Goal: Task Accomplishment & Management: Complete application form

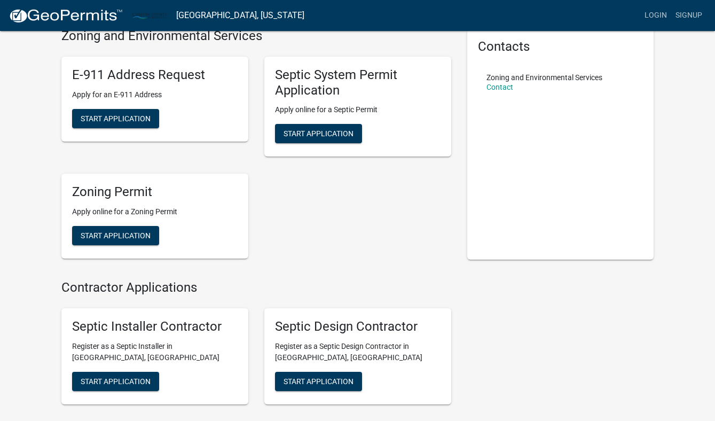
scroll to position [50, 0]
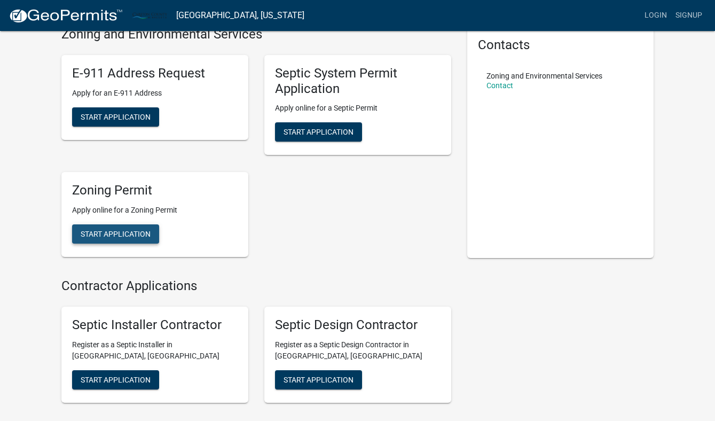
click at [123, 230] on span "Start Application" at bounding box center [116, 234] width 70 height 9
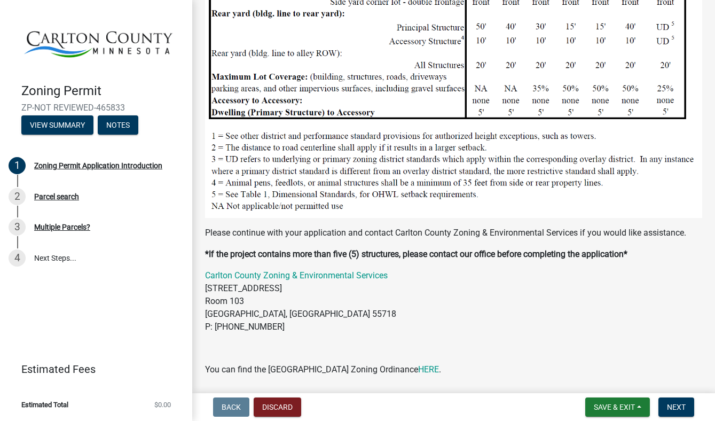
scroll to position [1017, 0]
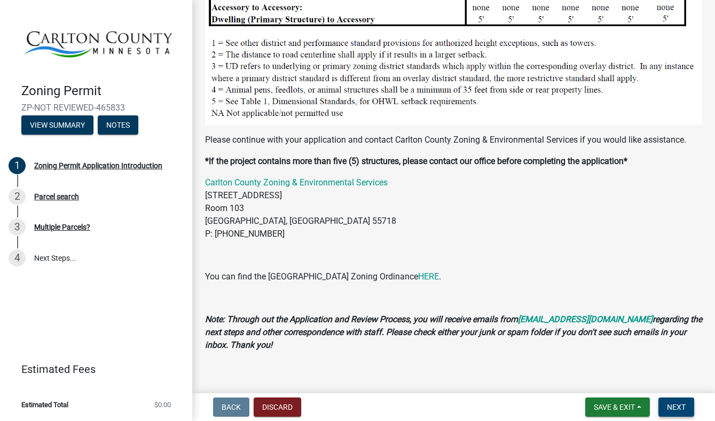
click at [673, 403] on span "Next" at bounding box center [676, 407] width 19 height 9
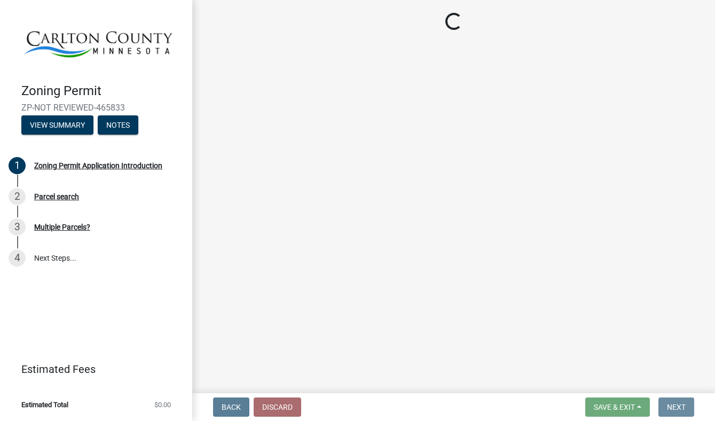
scroll to position [0, 0]
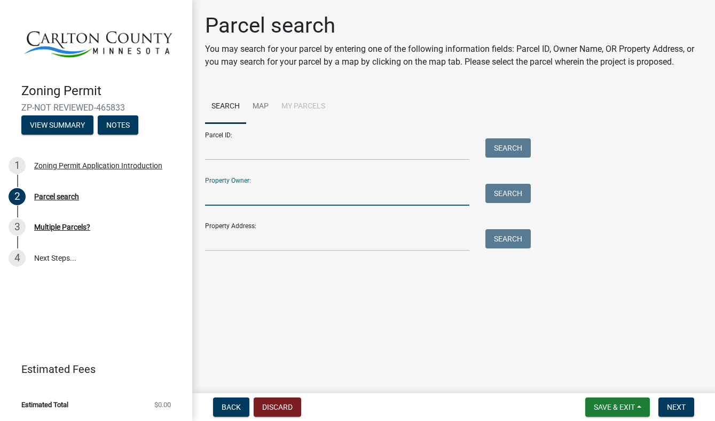
click at [389, 195] on input "Property Owner:" at bounding box center [337, 195] width 264 height 22
click at [367, 240] on input "Property Address:" at bounding box center [337, 240] width 264 height 22
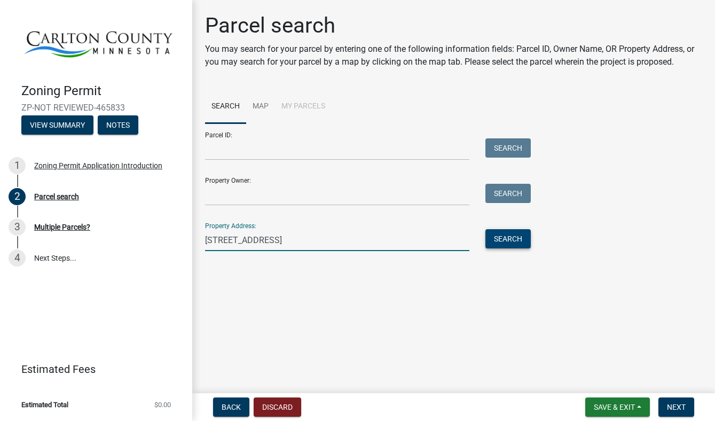
type input "883 wildwood dr"
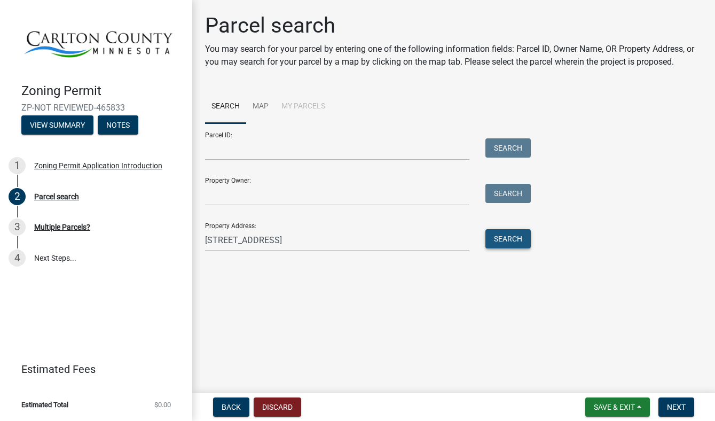
click at [513, 234] on button "Search" at bounding box center [508, 238] width 45 height 19
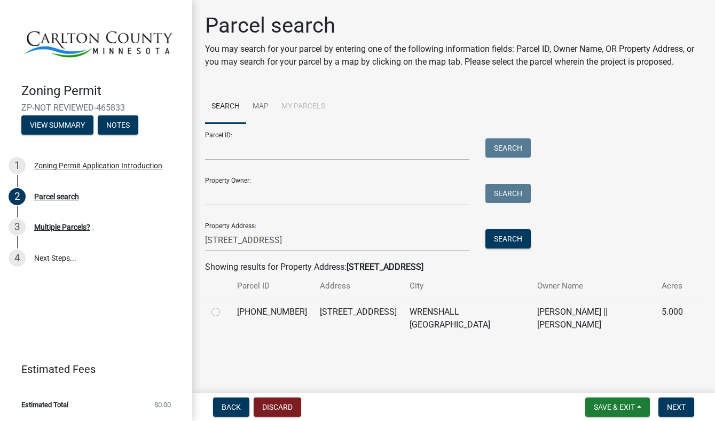
click at [531, 316] on td "[PERSON_NAME] || [PERSON_NAME]" at bounding box center [593, 318] width 124 height 39
click at [224, 306] on label at bounding box center [224, 306] width 0 height 0
click at [224, 312] on input "radio" at bounding box center [227, 309] width 7 height 7
radio input "true"
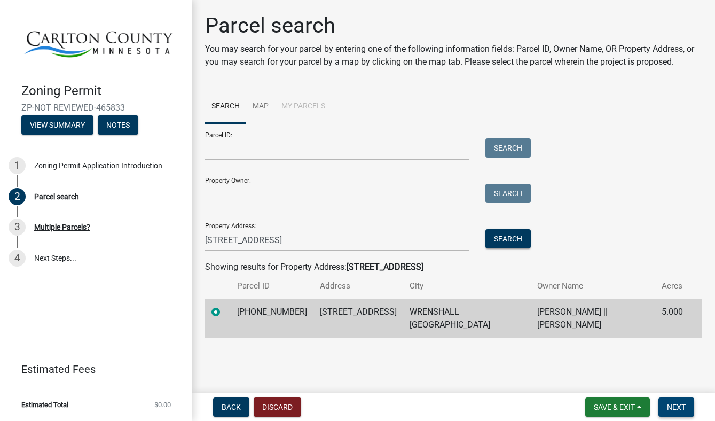
click at [676, 405] on span "Next" at bounding box center [676, 407] width 19 height 9
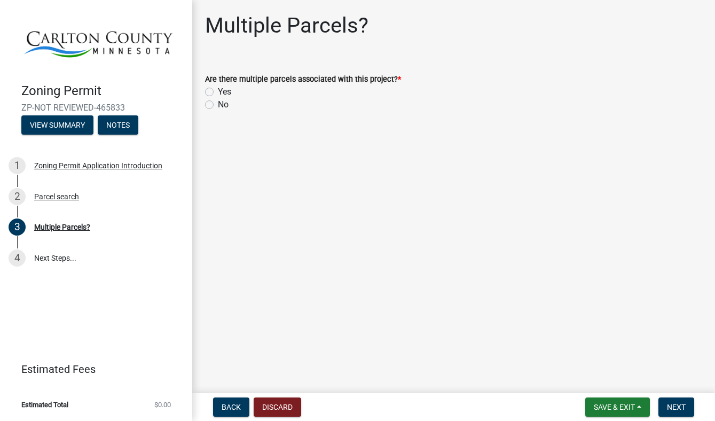
click at [218, 105] on label "No" at bounding box center [223, 104] width 11 height 13
click at [218, 105] on input "No" at bounding box center [221, 101] width 7 height 7
radio input "true"
click at [674, 409] on span "Next" at bounding box center [676, 407] width 19 height 9
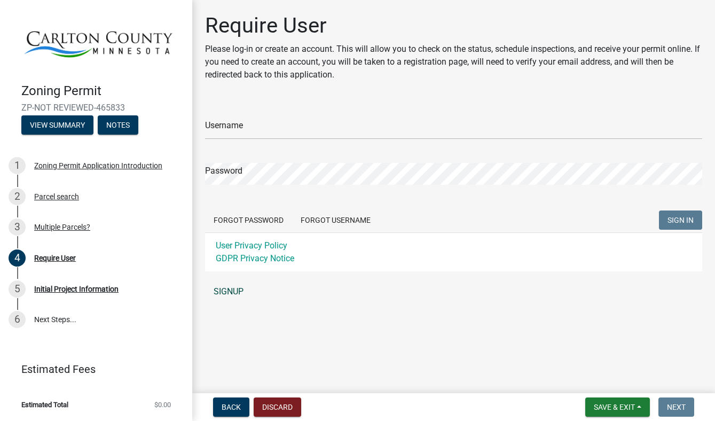
click at [231, 293] on link "SIGNUP" at bounding box center [453, 291] width 497 height 21
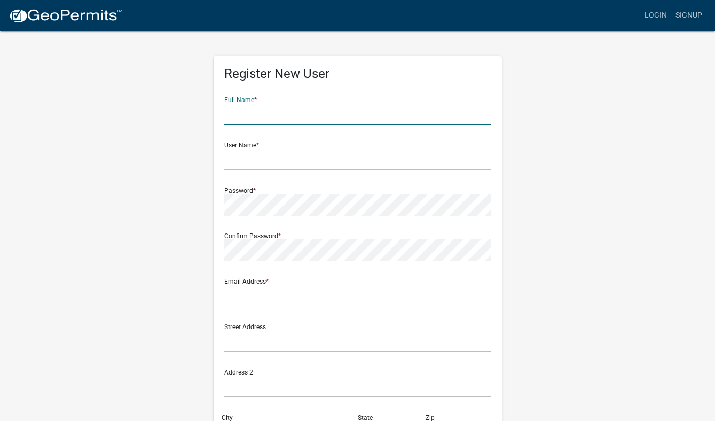
click at [267, 122] on input "text" at bounding box center [357, 114] width 267 height 22
type input "thomas Lukken"
type input "TLUKKEN@WOLFTRACKENERGY.COM"
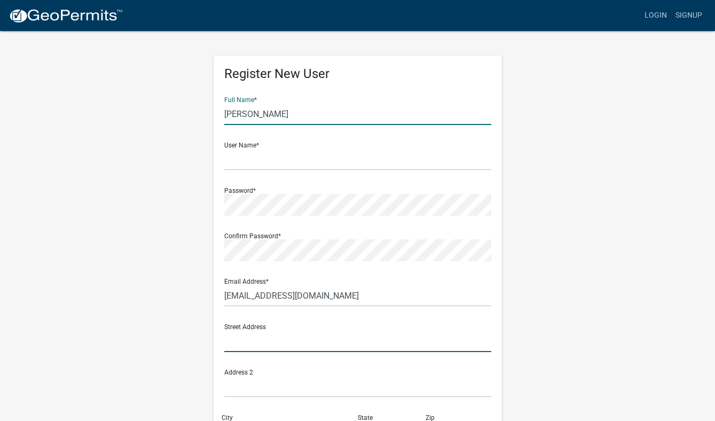
type input "818 6th ave"
type input "Two Harbors"
type input "mn"
type input "55804"
type input "2187216575"
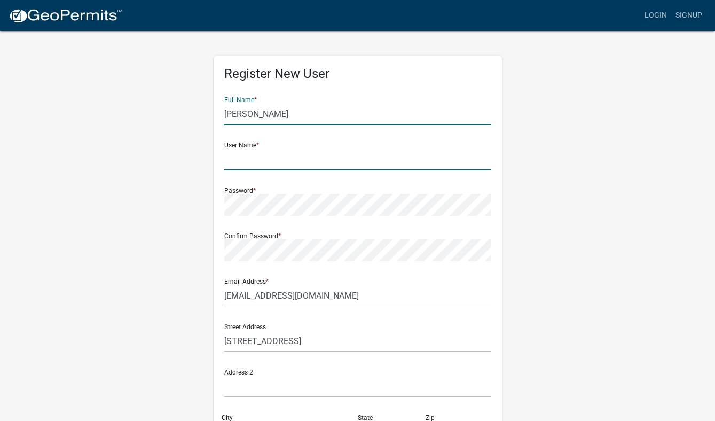
click at [286, 162] on input "text" at bounding box center [357, 159] width 267 height 22
drag, startPoint x: 288, startPoint y: 117, endPoint x: 257, endPoint y: 117, distance: 30.4
click at [257, 117] on input "thomas Lukken" at bounding box center [357, 114] width 267 height 22
click at [253, 163] on input "text" at bounding box center [357, 159] width 267 height 22
type input "[DEMOGRAPHIC_DATA]"
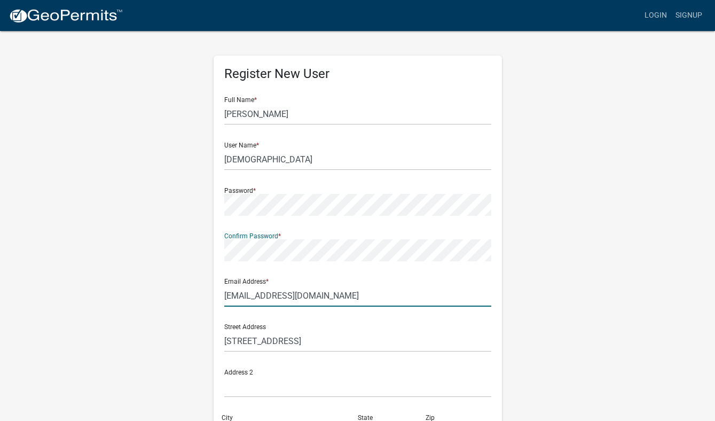
click at [261, 296] on input "TLUKKEN@WOLFTRACKENERGY.COM" at bounding box center [357, 296] width 267 height 22
drag, startPoint x: 377, startPoint y: 302, endPoint x: 273, endPoint y: 294, distance: 103.9
click at [273, 294] on input "TLUKKEN@WOLFTRACKENERGY.COM" at bounding box center [357, 296] width 267 height 22
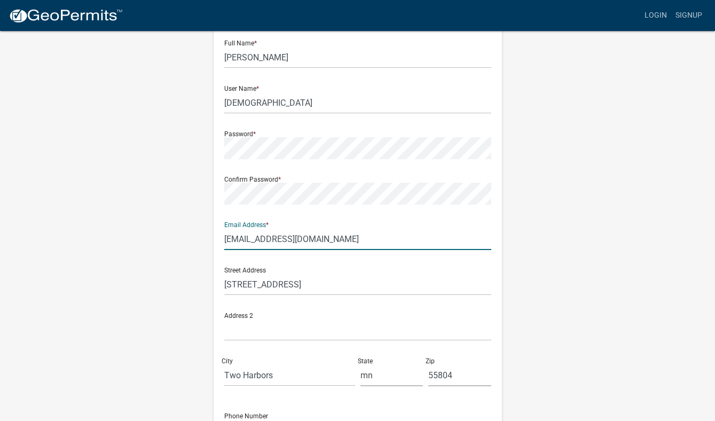
scroll to position [53, 0]
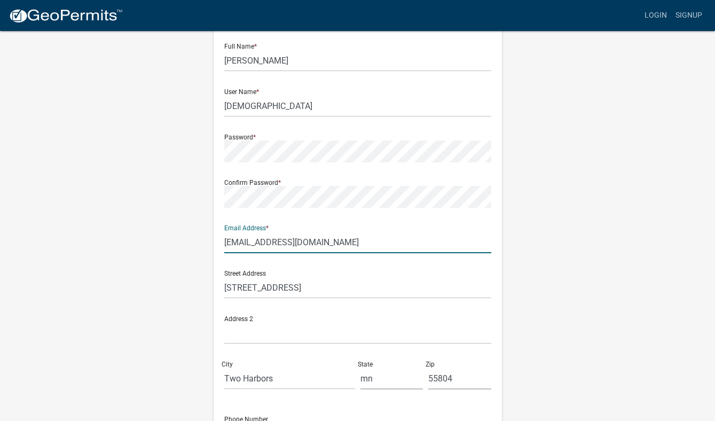
type input "[EMAIL_ADDRESS][DOMAIN_NAME]"
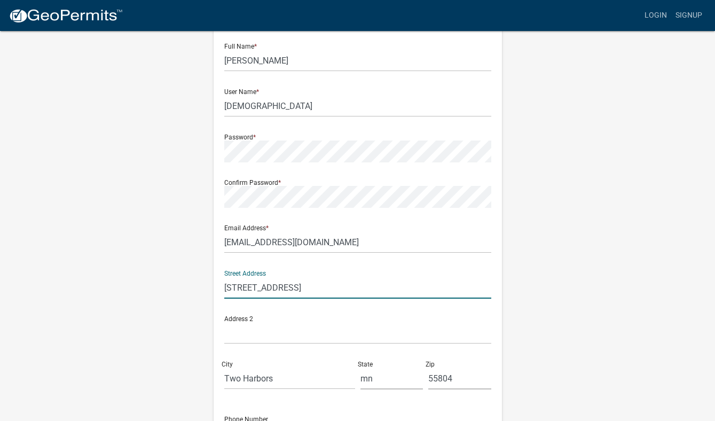
drag, startPoint x: 277, startPoint y: 288, endPoint x: 199, endPoint y: 288, distance: 78.5
click at [224, 288] on input "818 6th ave" at bounding box center [357, 288] width 267 height 22
type input "5235 greenwwod rd"
type input "duluth"
type input "mn"
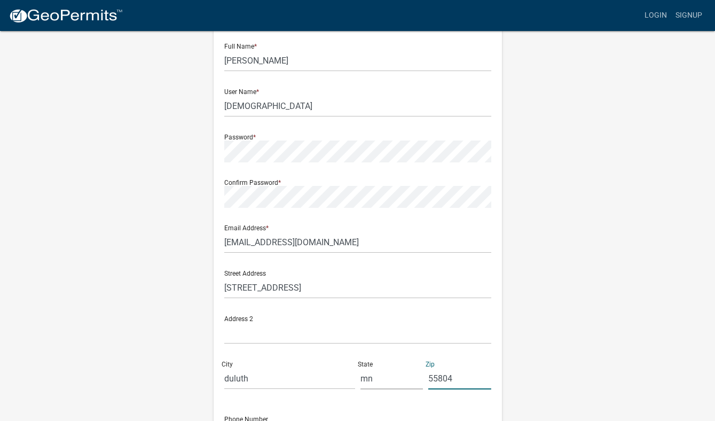
click at [561, 331] on div "Register New User Full Name * thomas Lukken User Name * thomaslukken Password *…" at bounding box center [357, 262] width 609 height 572
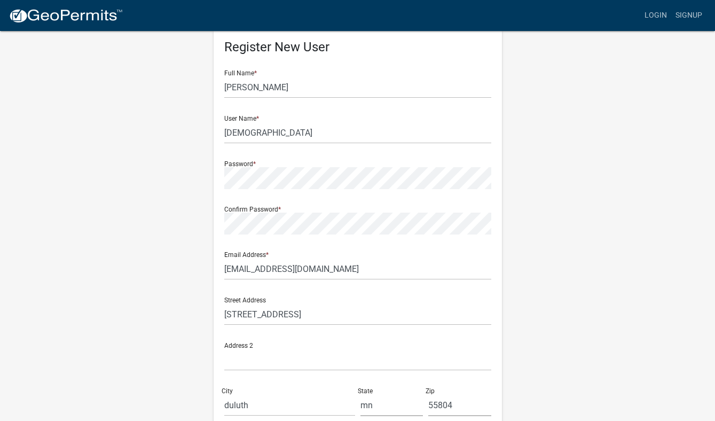
scroll to position [0, 0]
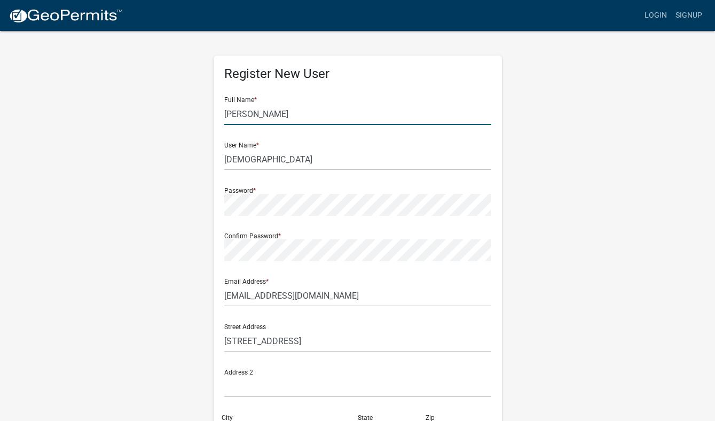
click at [225, 118] on input "thomas Lukken" at bounding box center [357, 114] width 267 height 22
click at [225, 111] on input "thomas Lukken" at bounding box center [357, 114] width 267 height 22
type input "Thomas Lukken"
click at [561, 174] on div "Register New User Full Name * Thomas Lukken User Name * thomaslukken Password *…" at bounding box center [357, 316] width 609 height 572
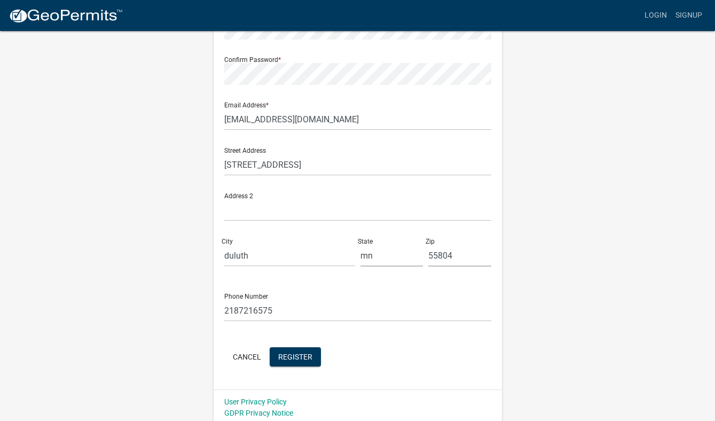
scroll to position [181, 0]
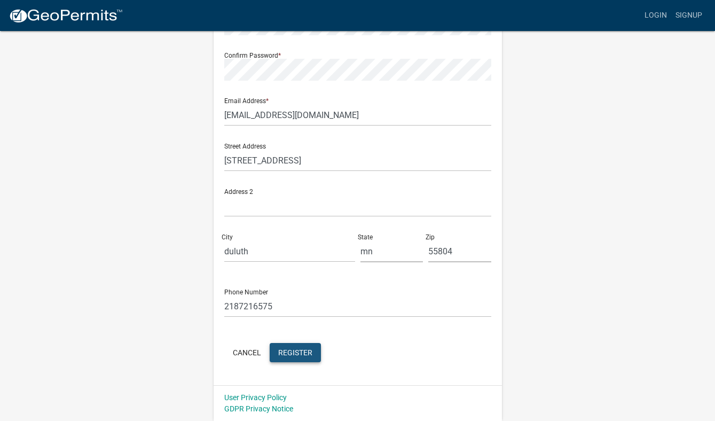
click at [302, 353] on span "Register" at bounding box center [295, 352] width 34 height 9
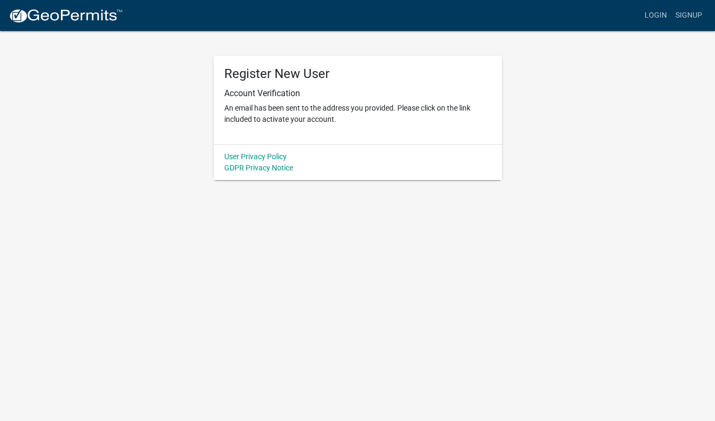
scroll to position [0, 0]
click at [655, 9] on link "Login" at bounding box center [655, 15] width 31 height 20
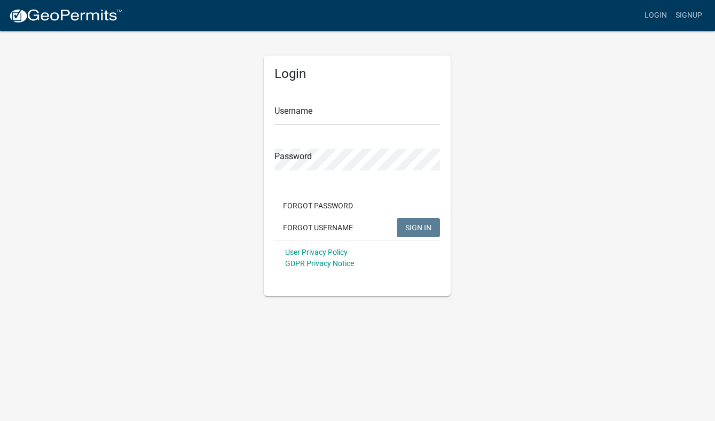
type input "[DEMOGRAPHIC_DATA]"
click at [418, 227] on span "SIGN IN" at bounding box center [418, 227] width 26 height 9
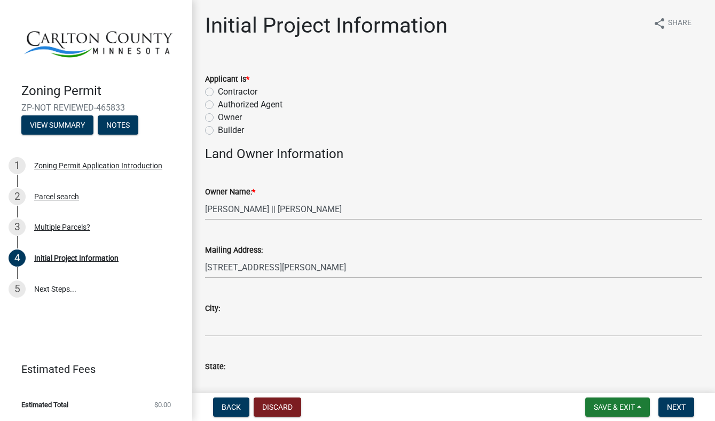
click at [218, 119] on label "Owner" at bounding box center [230, 117] width 24 height 13
click at [218, 118] on input "Owner" at bounding box center [221, 114] width 7 height 7
radio input "true"
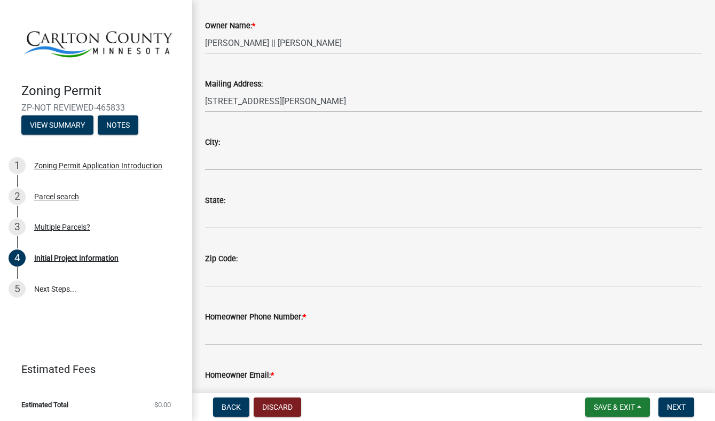
scroll to position [167, 0]
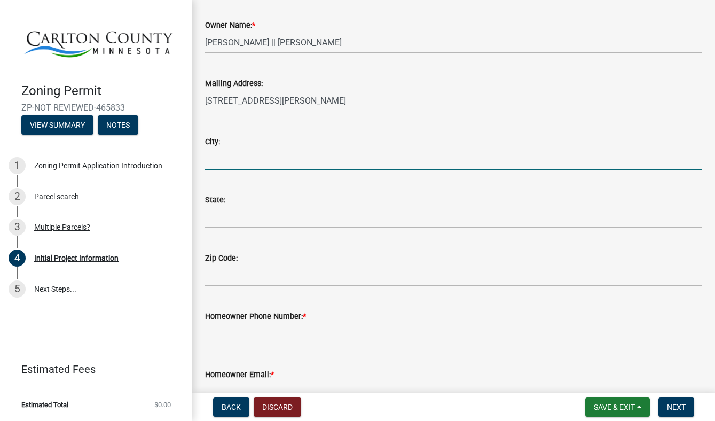
click at [327, 151] on input "City:" at bounding box center [453, 159] width 497 height 22
type input "Duluth"
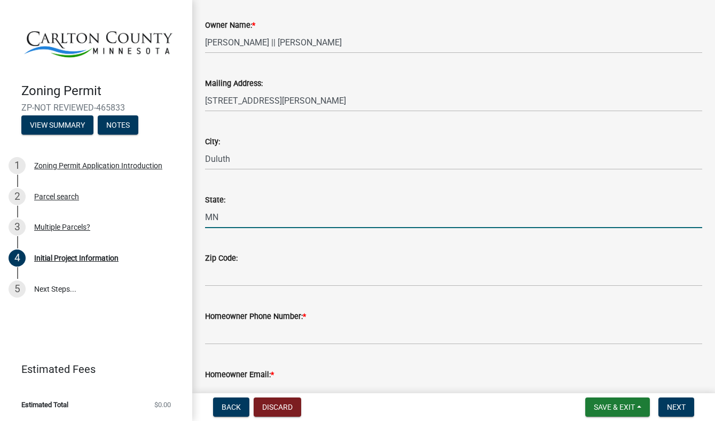
type input "MN"
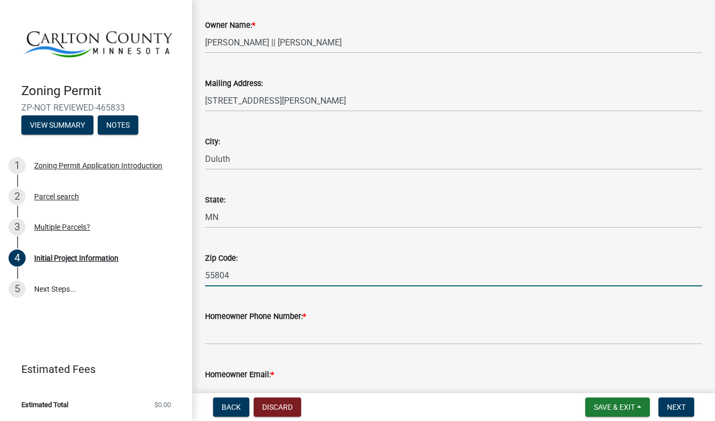
click at [375, 276] on input "55804" at bounding box center [453, 275] width 497 height 22
type input "55804"
click at [386, 338] on input "Homeowner Phone Number: *" at bounding box center [453, 334] width 497 height 22
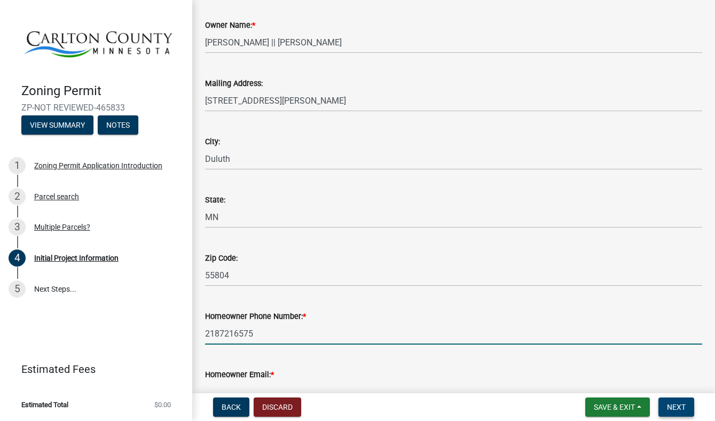
type input "2187216575"
click at [671, 405] on span "Next" at bounding box center [676, 407] width 19 height 9
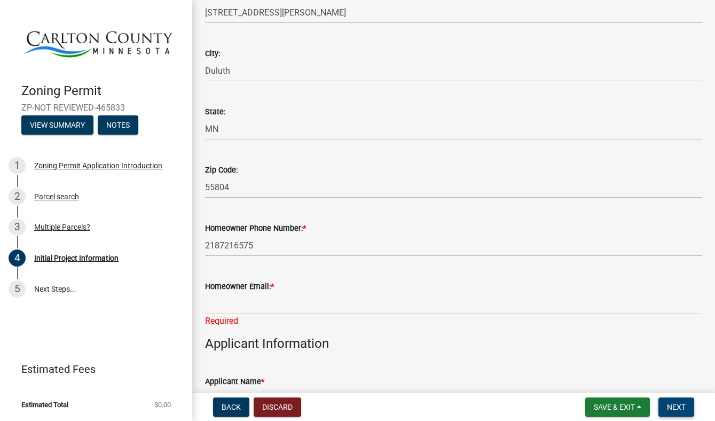
scroll to position [256, 0]
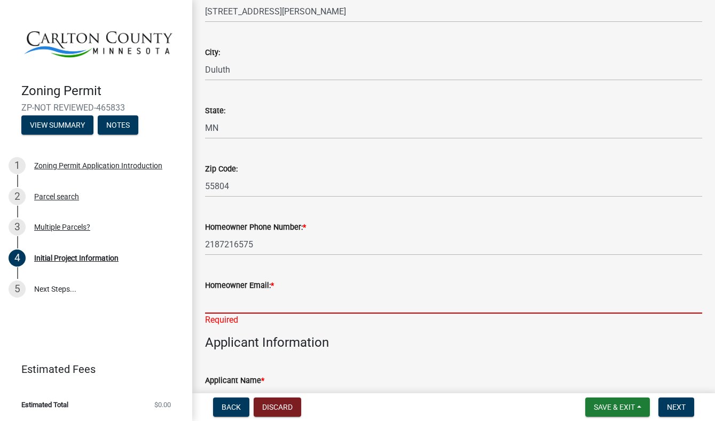
click at [375, 300] on input "Homeowner Email: *" at bounding box center [453, 303] width 497 height 22
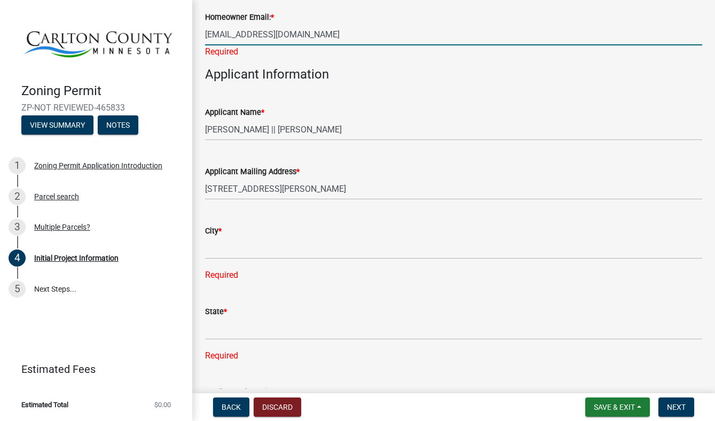
scroll to position [632, 0]
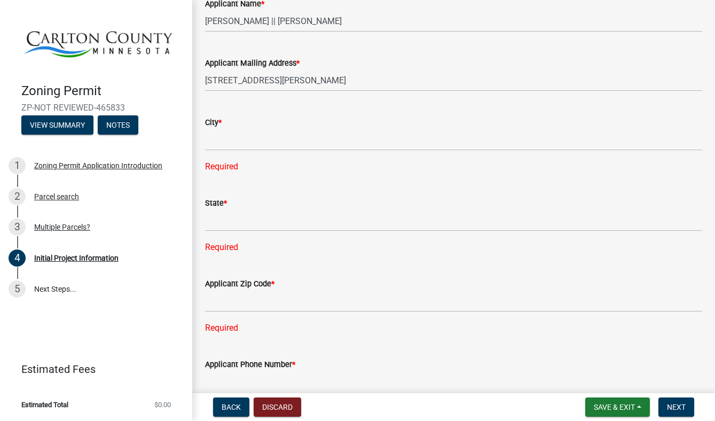
type input "[EMAIL_ADDRESS][DOMAIN_NAME]"
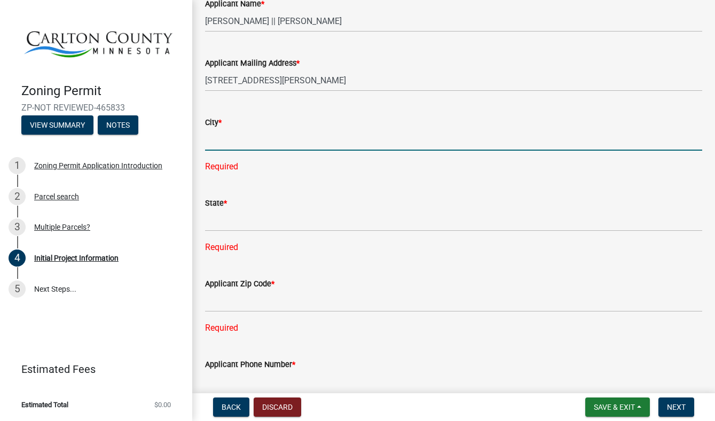
click at [308, 140] on input "City *" at bounding box center [453, 140] width 497 height 22
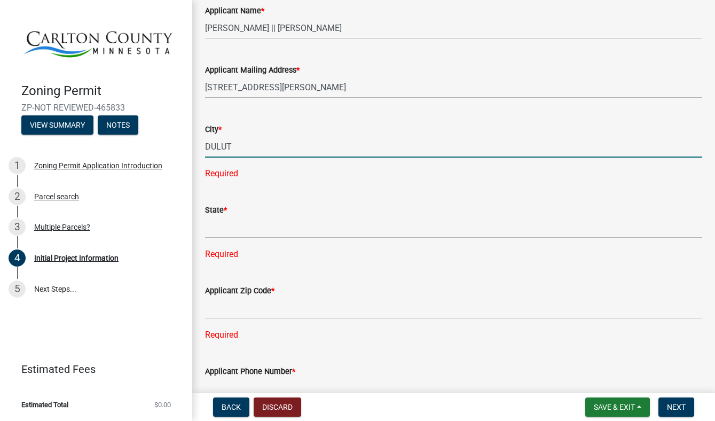
type input "duluth"
type input "mn"
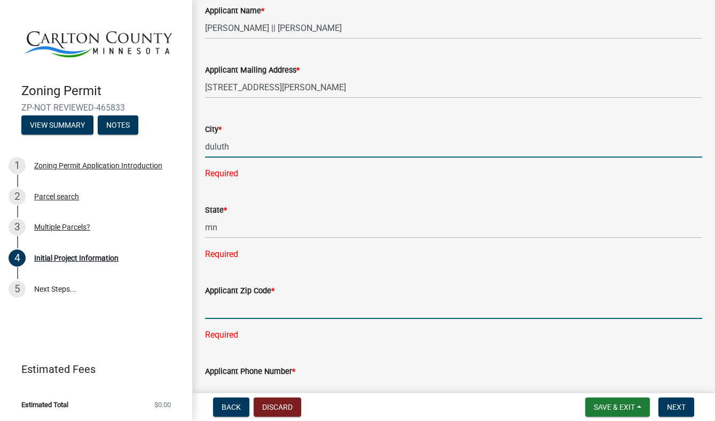
type input "55804"
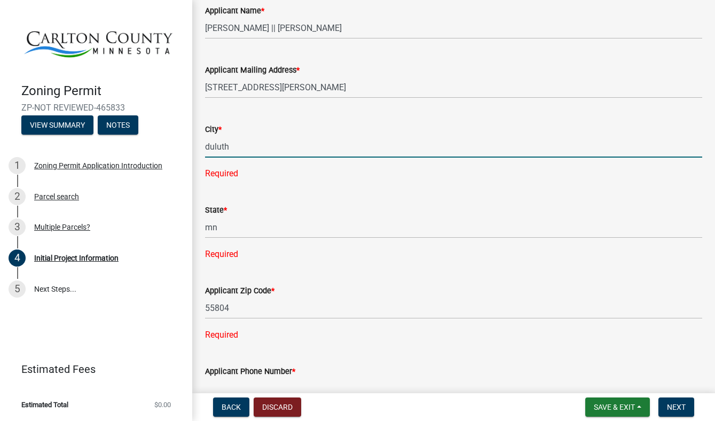
type input "2187216575"
type input "[EMAIL_ADDRESS][DOMAIN_NAME]"
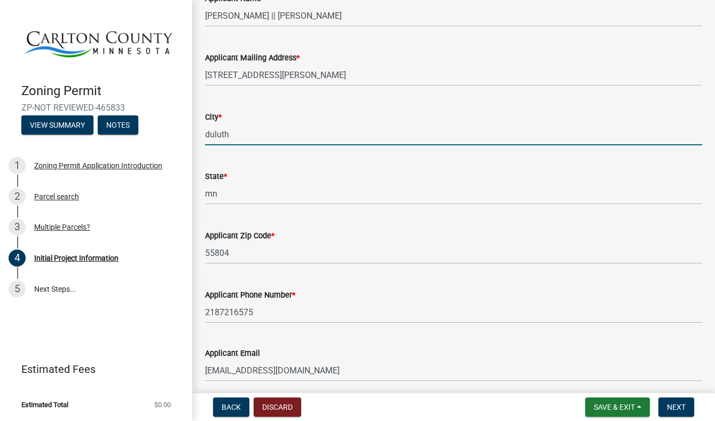
scroll to position [624, 0]
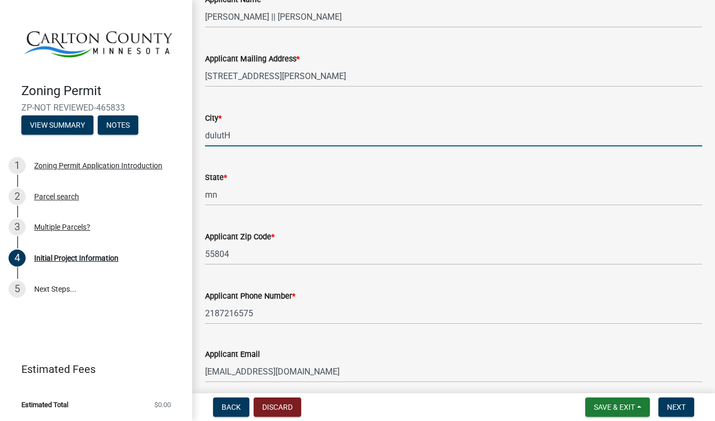
type input "dulutH"
click at [307, 210] on wm-data-entity-input "State * [US_STATE]" at bounding box center [453, 185] width 497 height 59
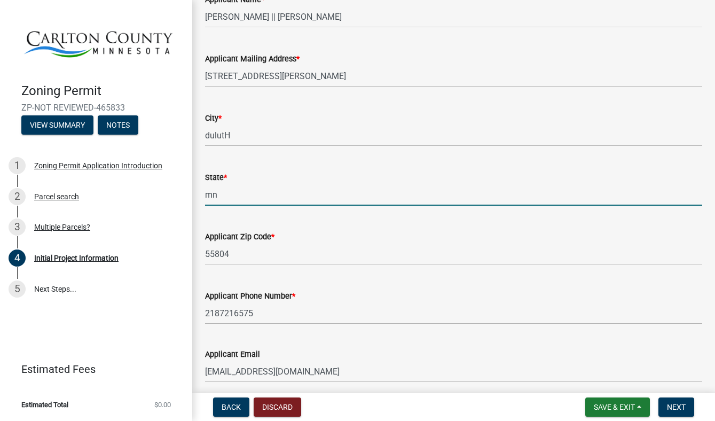
click at [289, 190] on input "mn" at bounding box center [453, 195] width 497 height 22
type input "mN"
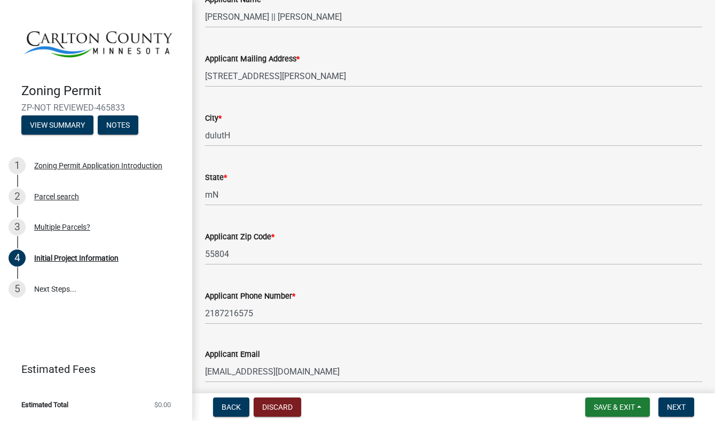
click at [357, 326] on wm-data-entity-input "Applicant Phone Number * [PHONE_NUMBER]" at bounding box center [453, 304] width 497 height 58
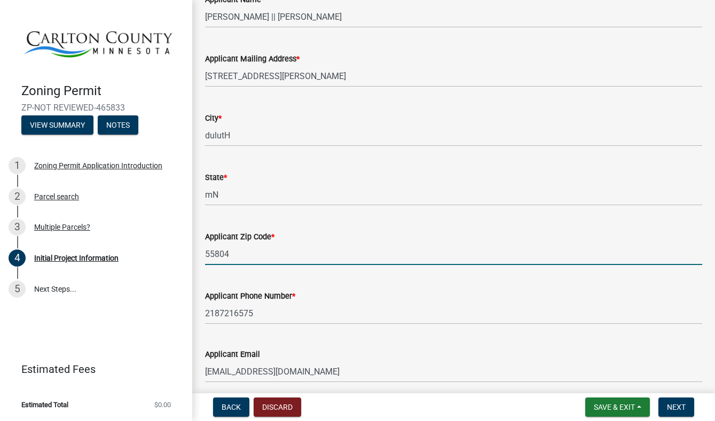
click at [319, 252] on input "55804" at bounding box center [453, 254] width 497 height 22
type input "55804"
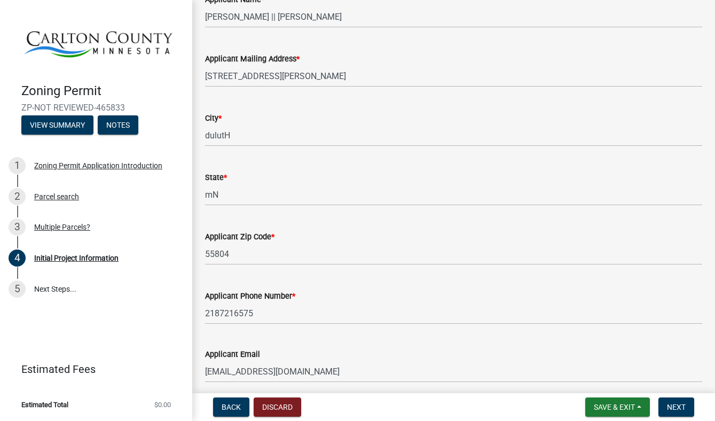
click at [364, 206] on wm-data-entity-input "State * [US_STATE]" at bounding box center [453, 185] width 497 height 59
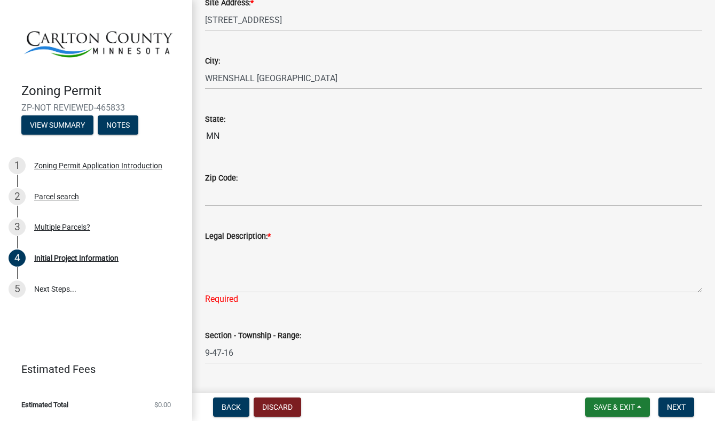
scroll to position [1122, 0]
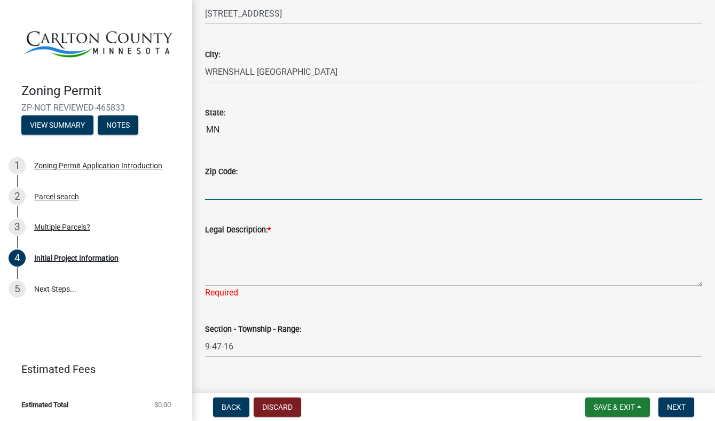
click at [297, 196] on input "Zip Code:" at bounding box center [453, 189] width 497 height 22
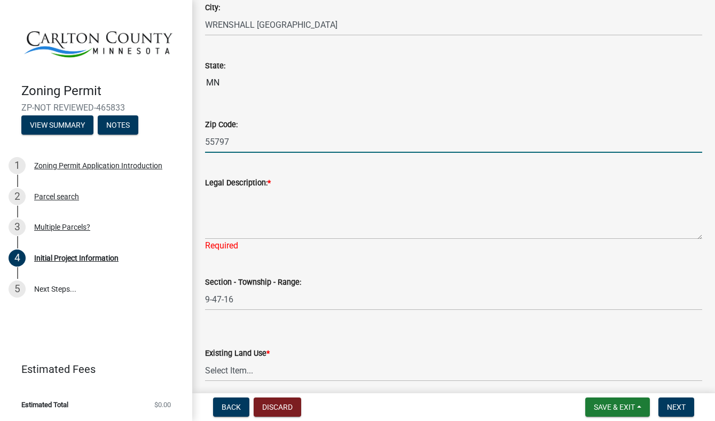
scroll to position [1175, 0]
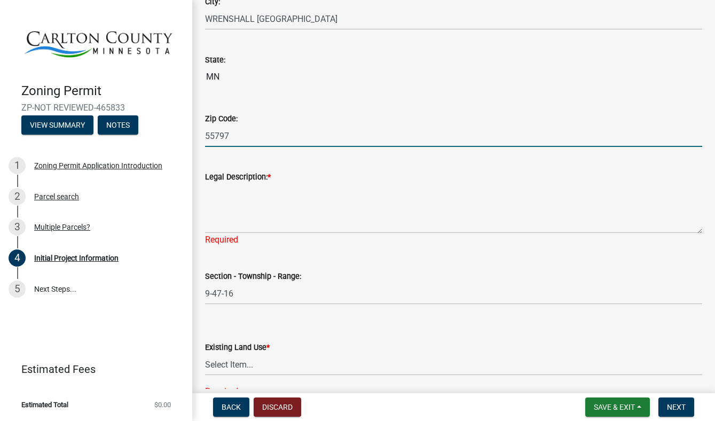
type input "55797"
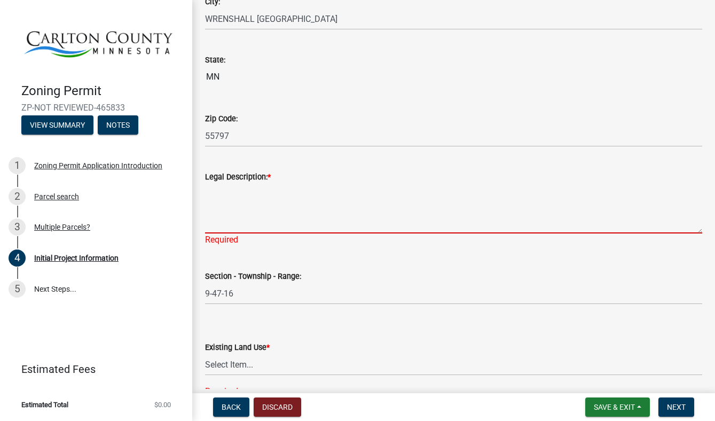
click at [302, 219] on textarea "Legal Description: *" at bounding box center [453, 208] width 497 height 50
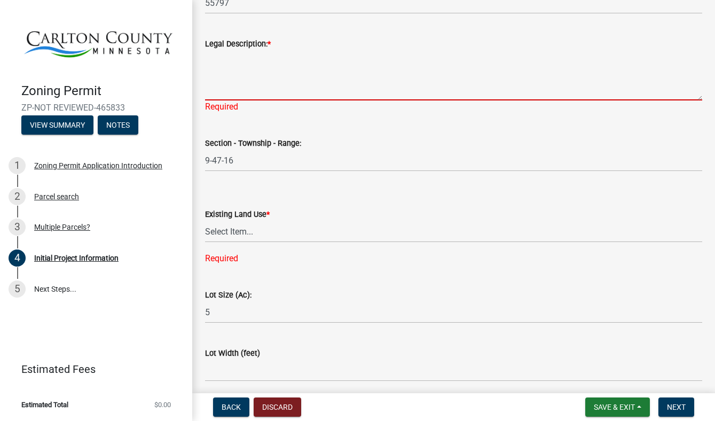
scroll to position [1308, 0]
click option "Residential" at bounding box center [0, 0] width 0 height 0
select select "33d21d3a-ebb3-419e-8315-ef7213d04586"
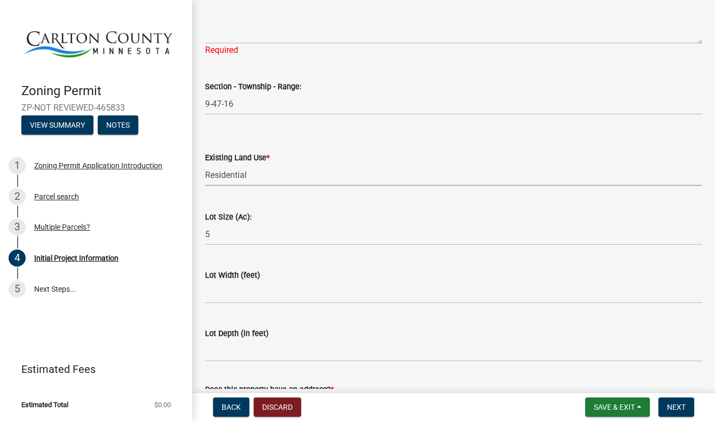
scroll to position [1365, 0]
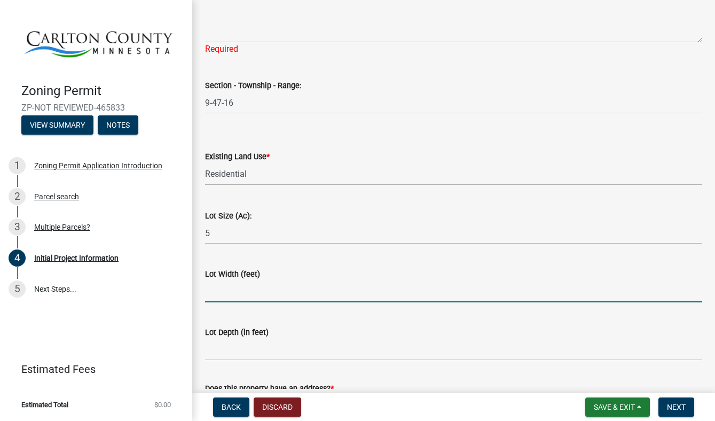
click at [293, 294] on input "Lot Width (feet)" at bounding box center [453, 291] width 497 height 22
type input "330"
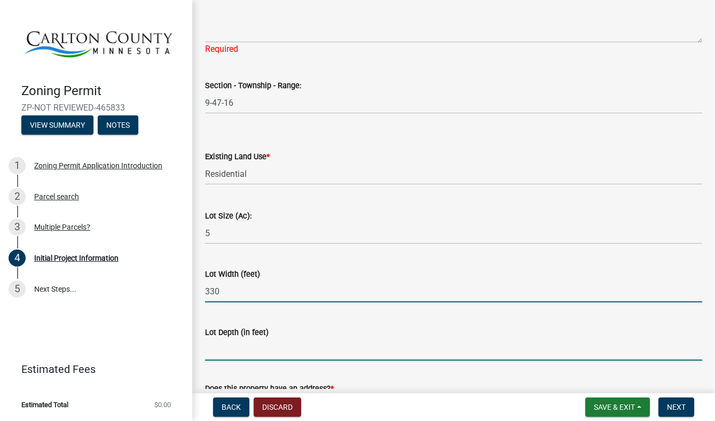
click at [294, 349] on input "Lot Depth (in feet)" at bounding box center [453, 350] width 497 height 22
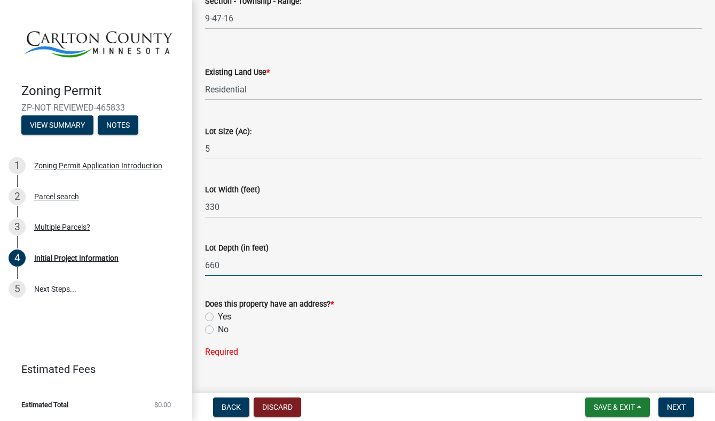
scroll to position [1450, 0]
type input "660"
click at [218, 317] on label "Yes" at bounding box center [224, 316] width 13 height 13
click at [218, 317] on input "Yes" at bounding box center [221, 313] width 7 height 7
radio input "true"
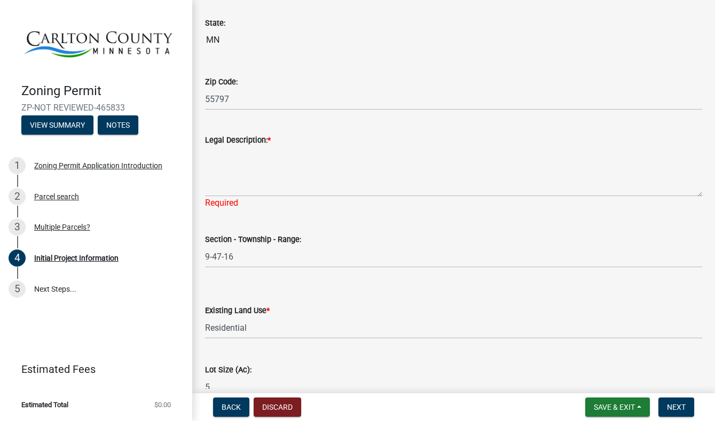
scroll to position [1207, 0]
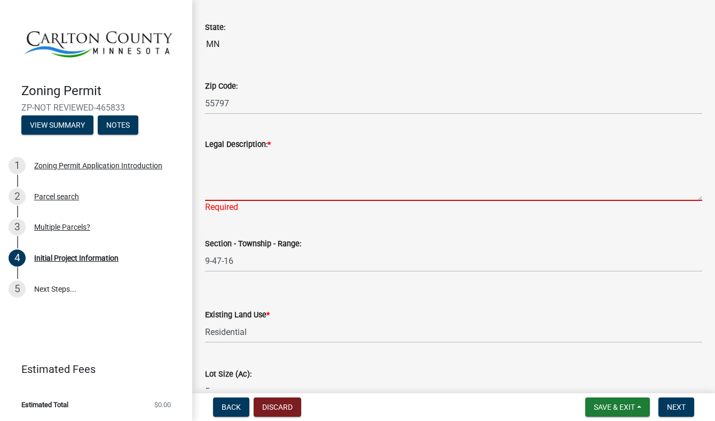
click at [288, 196] on textarea "Legal Description: *" at bounding box center [453, 176] width 497 height 50
paste textarea "W1/2 OF NE1/4 OF NW1/4 OF SW1/4 SUBJ TO EASE"
type textarea "W1/2 OF NE1/4 OF NW1/4 OF SW1/4 SUBJ TO EASE"
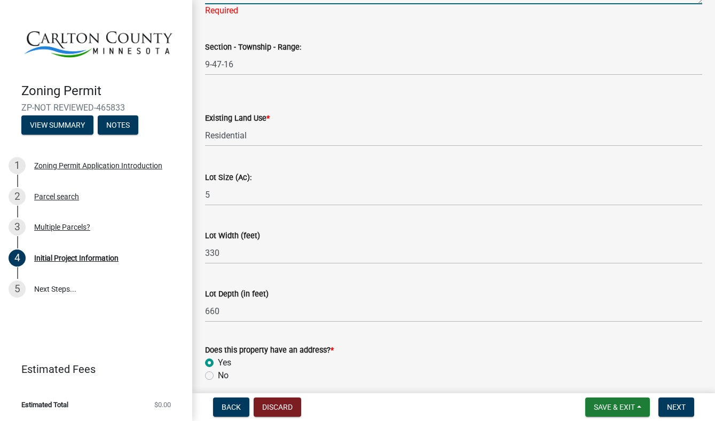
scroll to position [1449, 0]
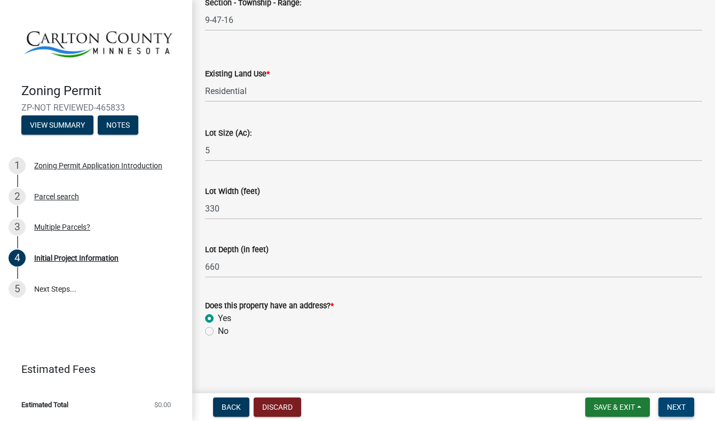
click at [677, 408] on span "Next" at bounding box center [676, 407] width 19 height 9
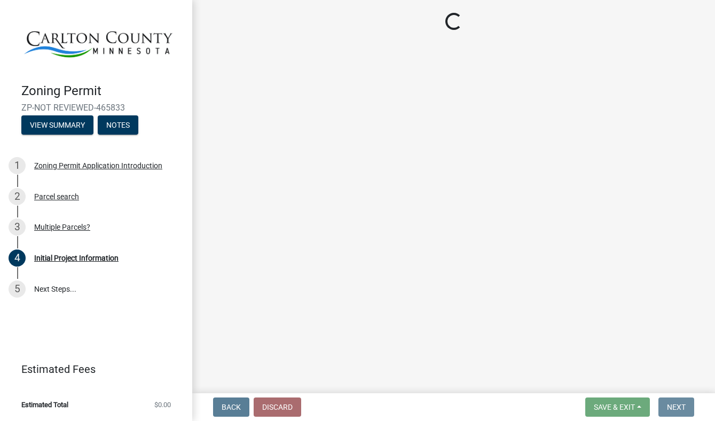
scroll to position [0, 0]
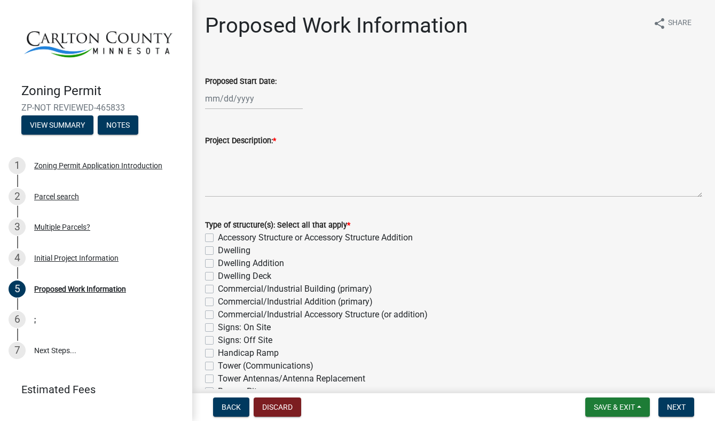
select select "8"
select select "2025"
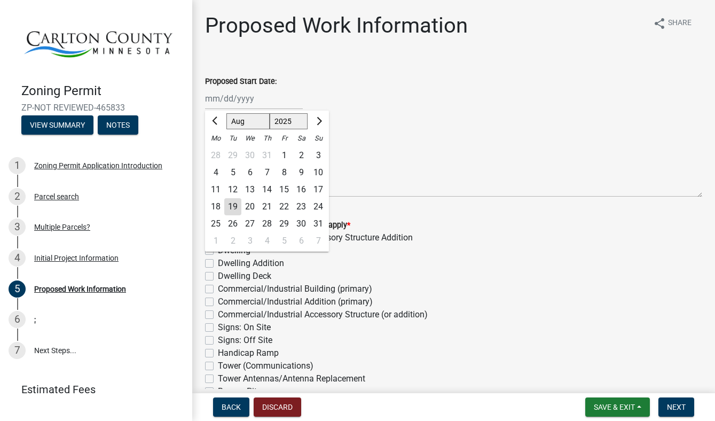
click at [248, 101] on input "Proposed Start Date:" at bounding box center [254, 99] width 98 height 22
click at [233, 224] on div "26" at bounding box center [232, 223] width 17 height 17
type input "[DATE]"
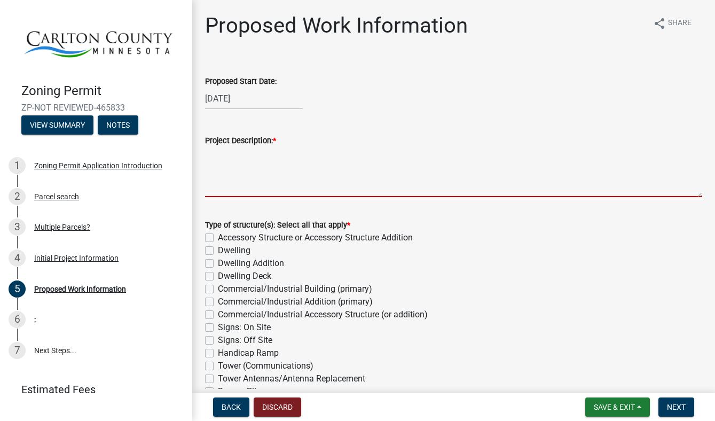
click at [244, 172] on textarea "Project Description: *" at bounding box center [453, 172] width 497 height 50
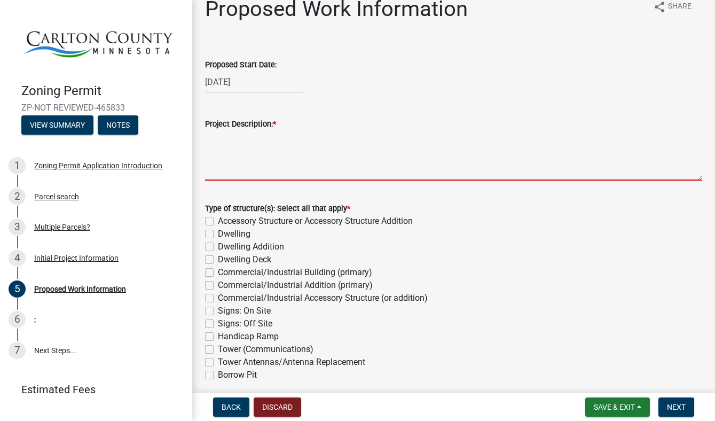
scroll to position [18, 0]
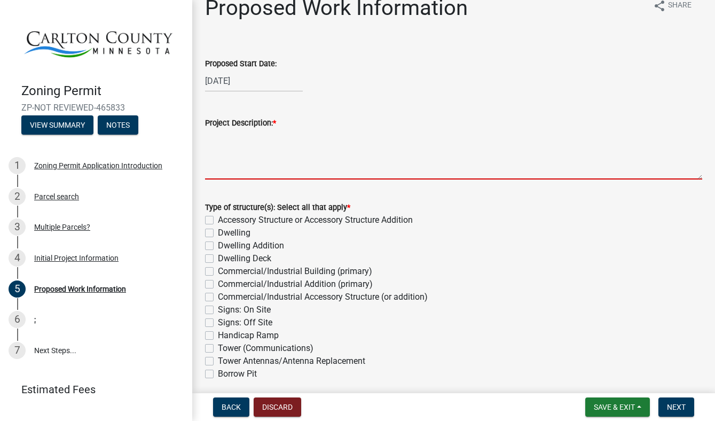
click at [211, 219] on div "Type of structure(s): Select all that apply * Accessory Structure or Accessory …" at bounding box center [453, 290] width 497 height 179
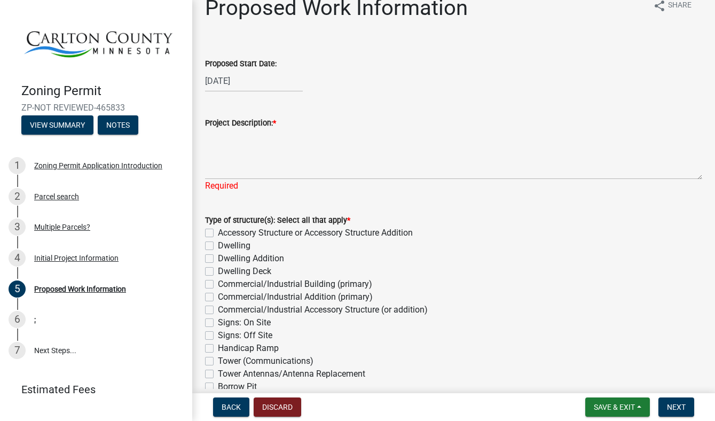
click at [218, 234] on label "Accessory Structure or Accessory Structure Addition" at bounding box center [315, 232] width 195 height 13
click at [218, 233] on input "Accessory Structure or Accessory Structure Addition" at bounding box center [221, 229] width 7 height 7
checkbox input "true"
checkbox input "false"
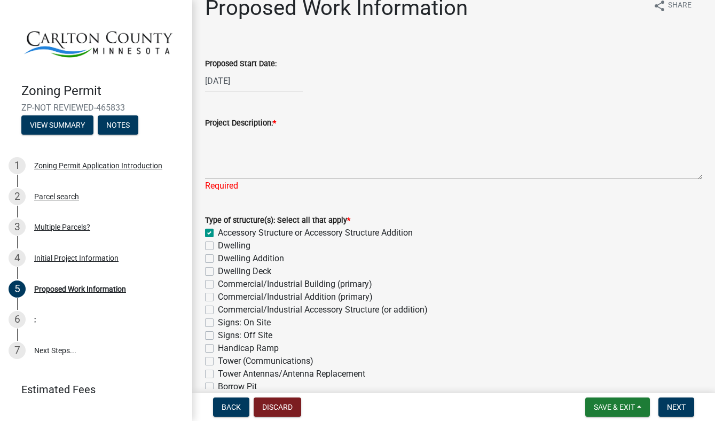
checkbox input "false"
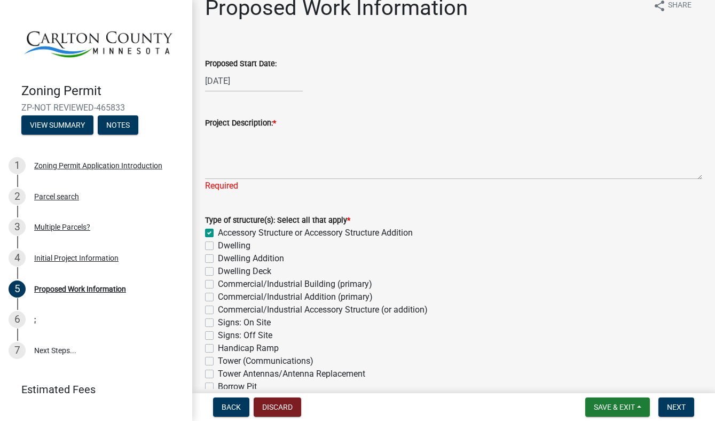
checkbox input "false"
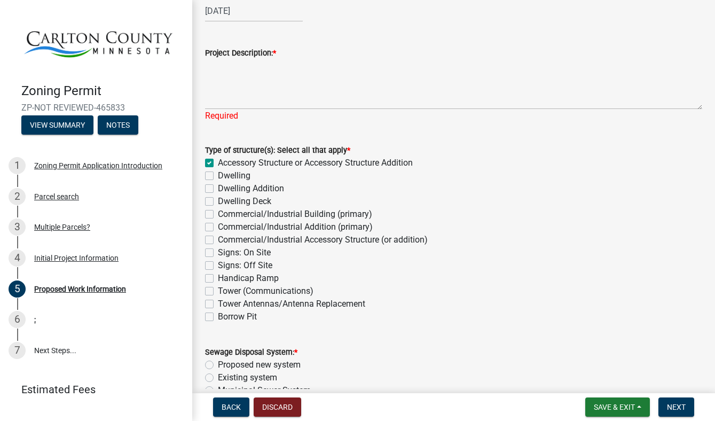
scroll to position [59, 0]
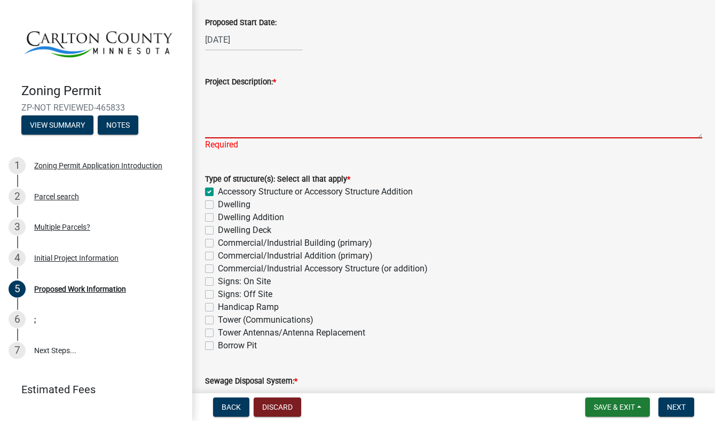
click at [252, 125] on textarea "Project Description: *" at bounding box center [453, 113] width 497 height 50
type textarea "P"
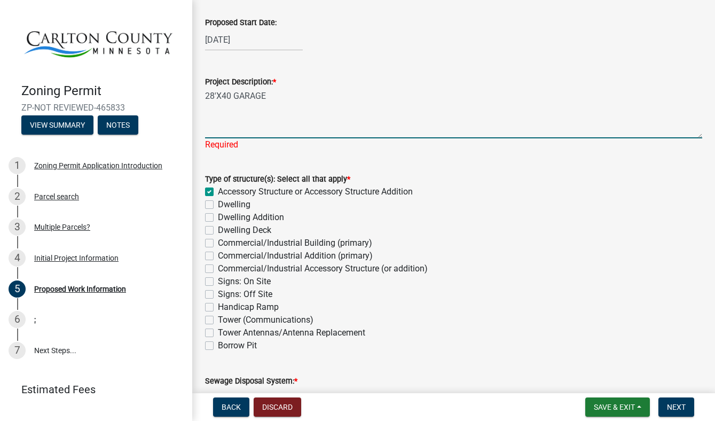
click at [229, 98] on textarea "28'X40 GARAGE" at bounding box center [453, 113] width 497 height 50
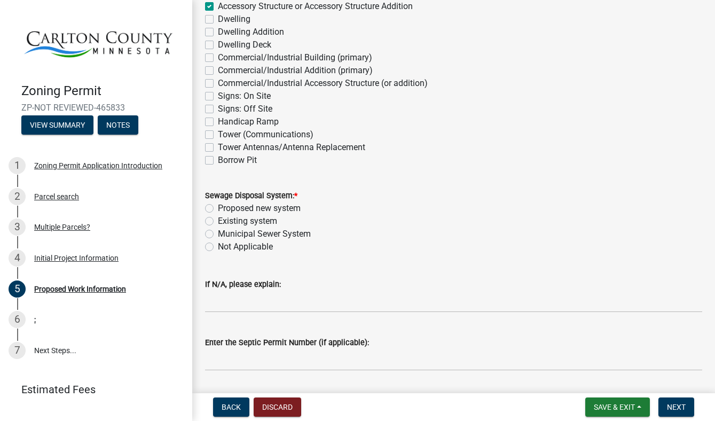
scroll to position [245, 0]
type textarea "28'X40' GARAGE"
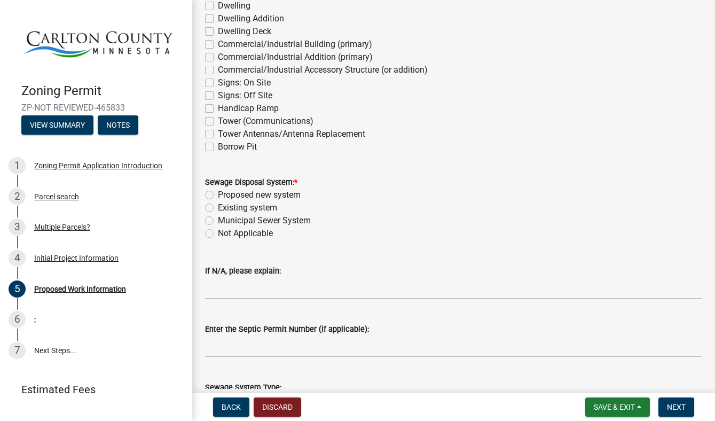
click at [218, 240] on label "Not Applicable" at bounding box center [245, 233] width 55 height 13
click at [218, 234] on input "Not Applicable" at bounding box center [221, 230] width 7 height 7
radio input "true"
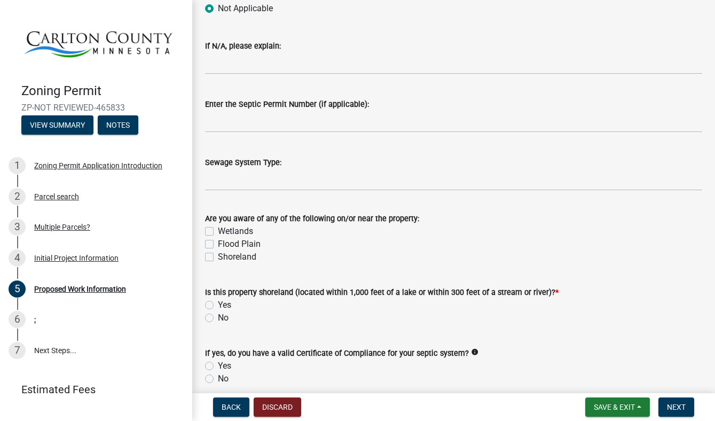
scroll to position [476, 0]
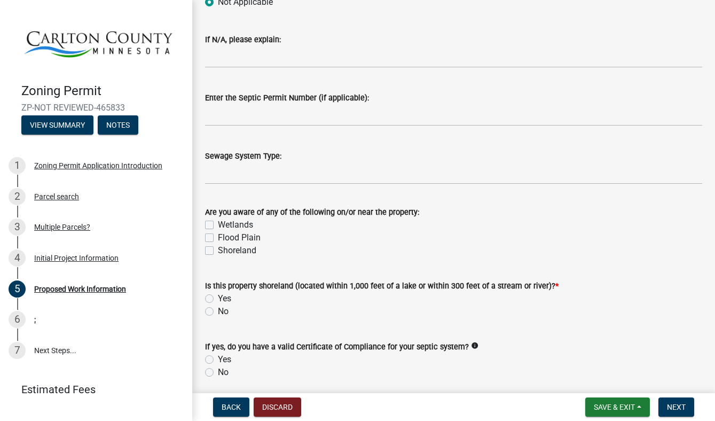
click at [218, 311] on label "No" at bounding box center [223, 311] width 11 height 13
click at [218, 311] on input "No" at bounding box center [221, 308] width 7 height 7
radio input "true"
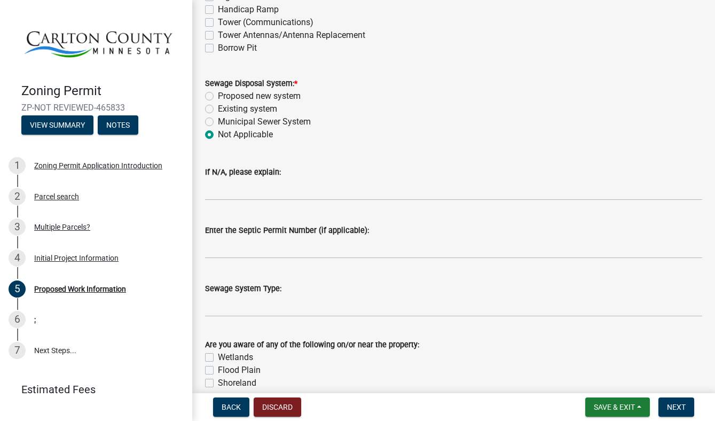
scroll to position [343, 0]
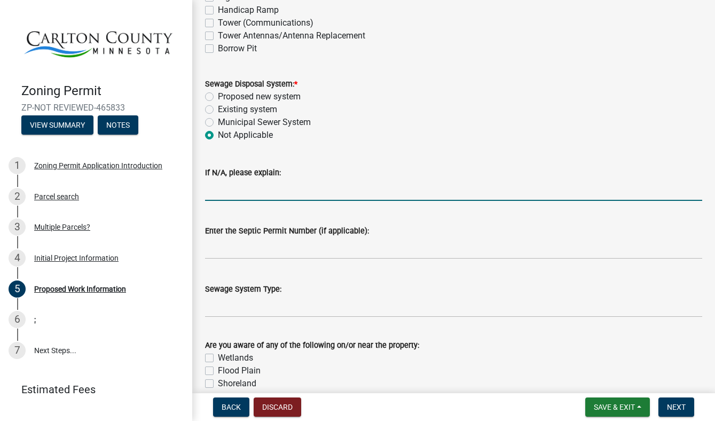
click at [242, 193] on input "If N/A, please explain:" at bounding box center [453, 190] width 497 height 22
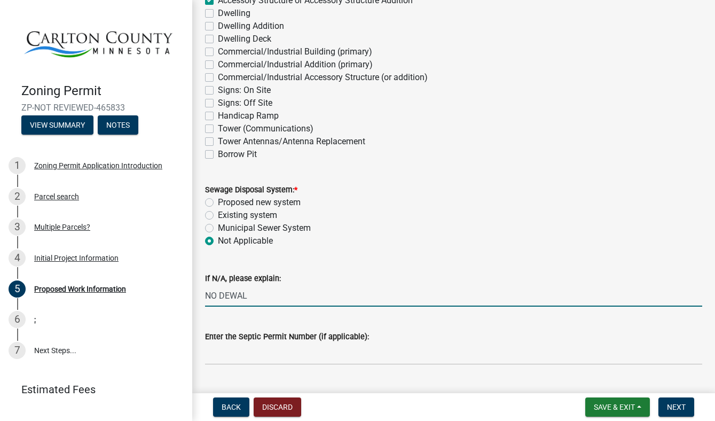
scroll to position [239, 0]
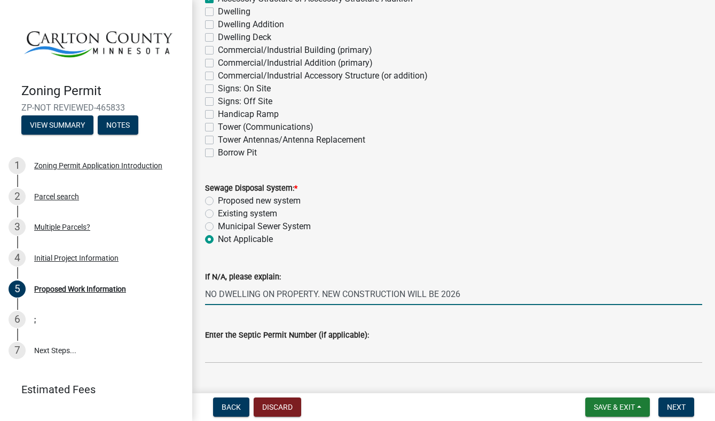
click at [321, 293] on input "NO DWELLING ON PROPERTY. NEW CONSTRUCTION WILL BE 2026" at bounding box center [453, 294] width 497 height 22
click at [427, 296] on input "NO DWELLING CURRENTY, NEW CONSTRUCTION WILL BE 2026" at bounding box center [453, 294] width 497 height 22
click at [471, 297] on input "NO DWELLING CURRENTY, NEW CONSTRUCTION WILL BEGIN 2026" at bounding box center [453, 294] width 497 height 22
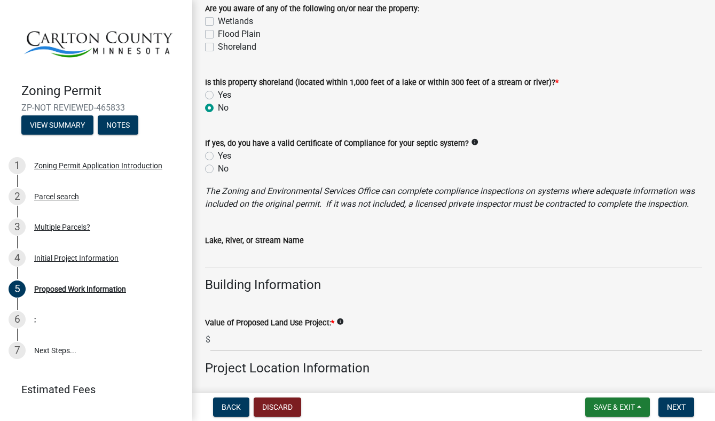
scroll to position [680, 0]
type input "NO DWELLING CURRENTY, NEW CONSTRUCTION WILL BEGIN 2026 FOR THE DWELLING."
click at [321, 262] on input "Lake, River, or Stream Name" at bounding box center [453, 257] width 497 height 22
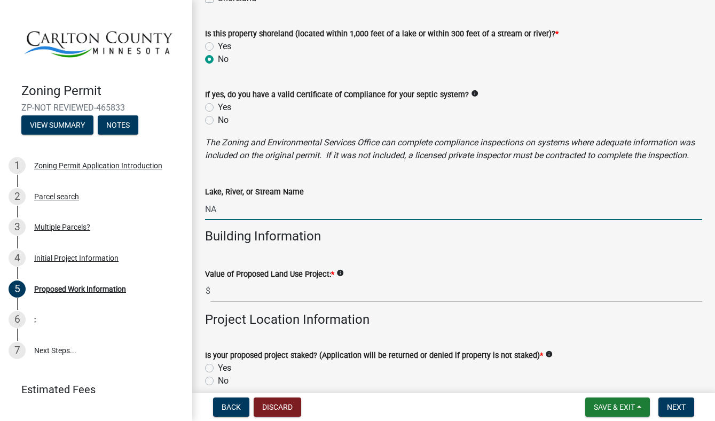
scroll to position [750, 0]
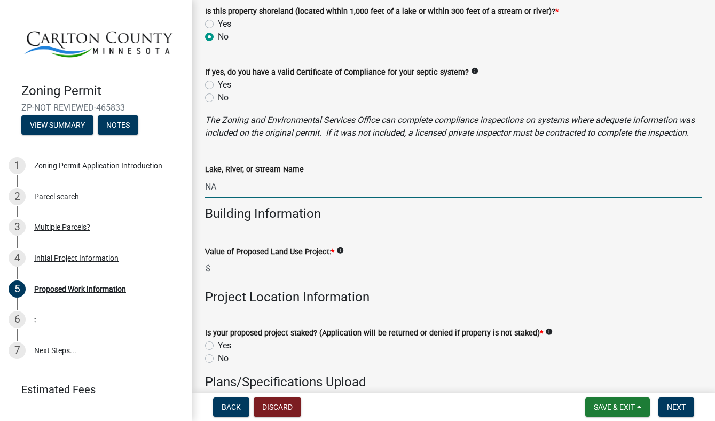
type input "NA"
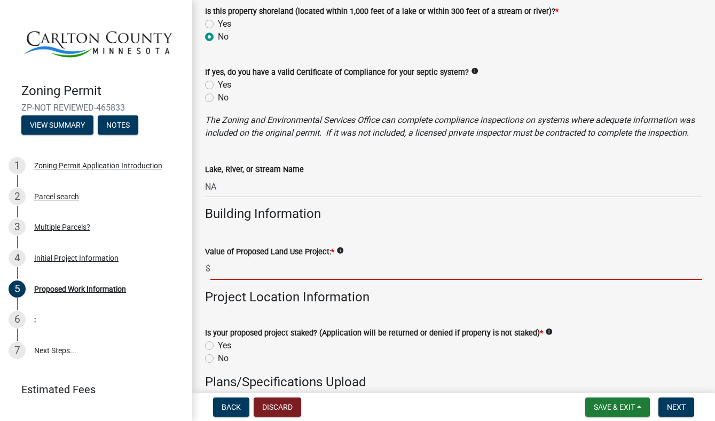
click at [242, 272] on input "text" at bounding box center [456, 269] width 492 height 22
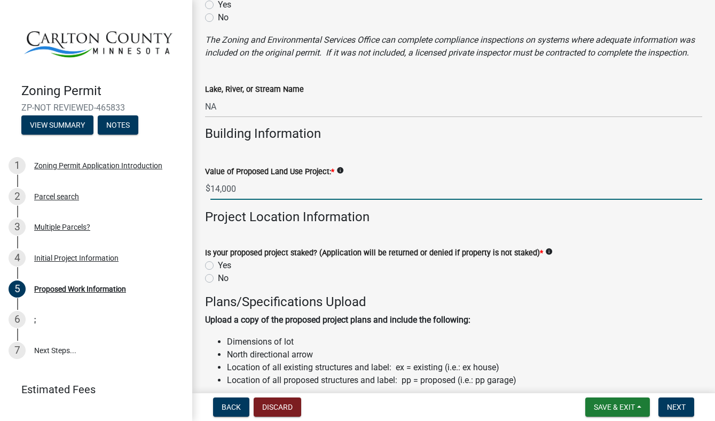
scroll to position [846, 0]
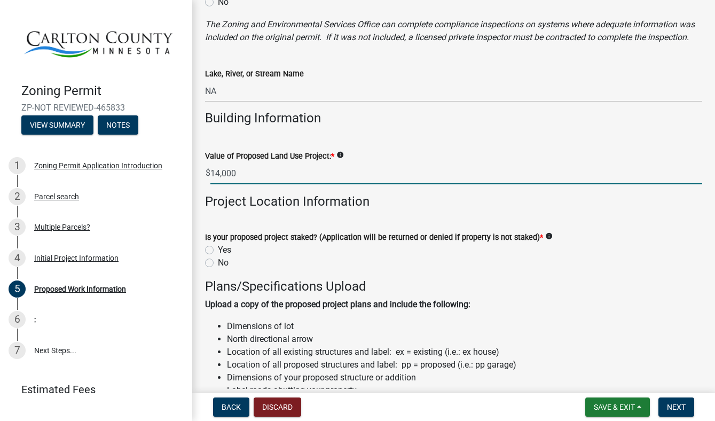
type input "14000"
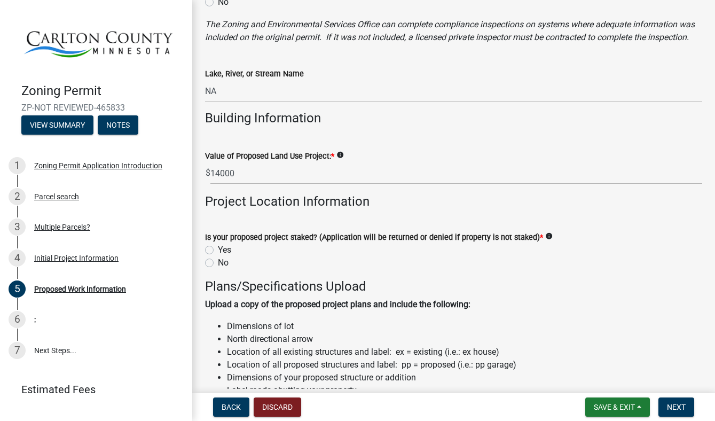
click at [218, 252] on label "Yes" at bounding box center [224, 250] width 13 height 13
click at [218, 251] on input "Yes" at bounding box center [221, 247] width 7 height 7
radio input "true"
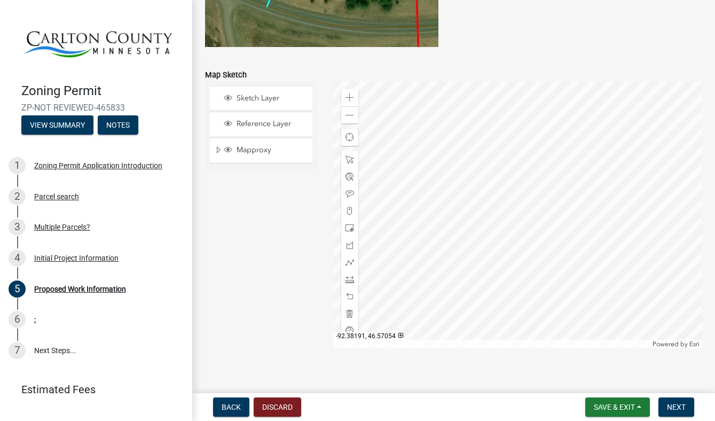
scroll to position [2152, 0]
click at [536, 245] on div at bounding box center [517, 213] width 369 height 267
click at [469, 192] on div at bounding box center [517, 213] width 369 height 267
click at [472, 183] on div at bounding box center [517, 213] width 369 height 267
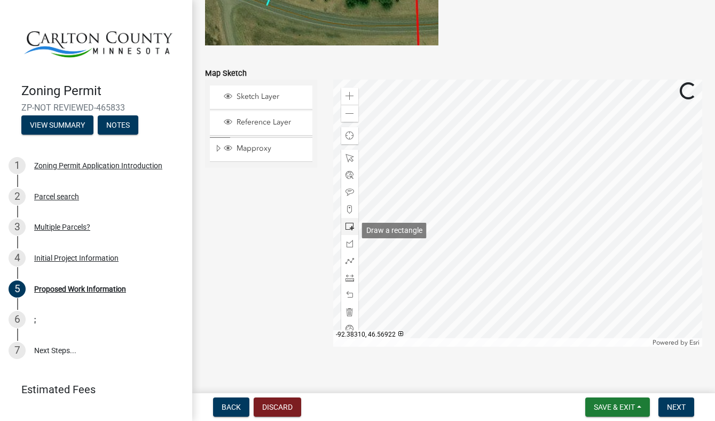
click at [351, 231] on span at bounding box center [350, 226] width 9 height 9
click at [507, 134] on div at bounding box center [517, 213] width 369 height 267
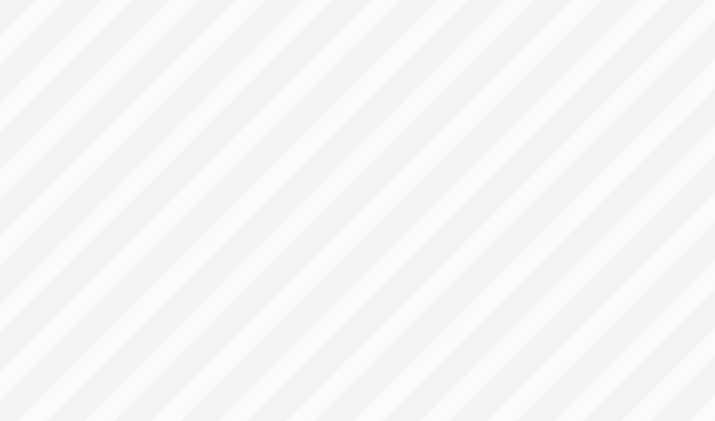
click at [515, 142] on div at bounding box center [517, 213] width 369 height 267
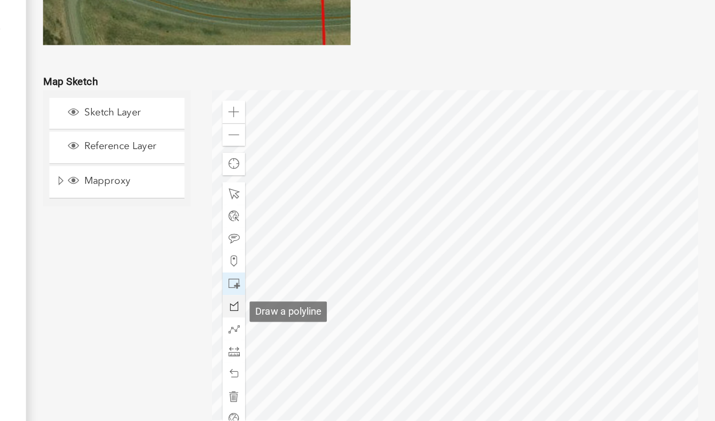
scroll to position [2165, 0]
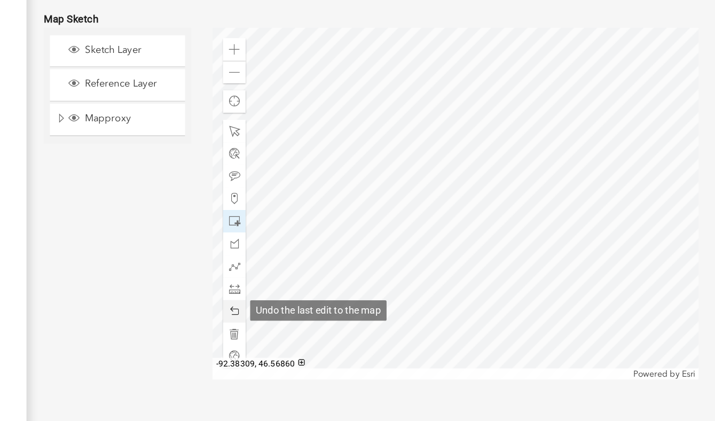
click at [351, 283] on span at bounding box center [350, 285] width 9 height 9
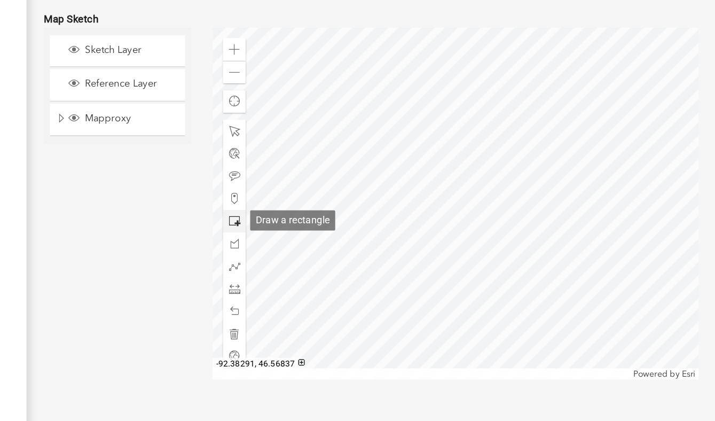
click at [355, 215] on div at bounding box center [349, 217] width 17 height 17
click at [533, 138] on div at bounding box center [517, 204] width 369 height 267
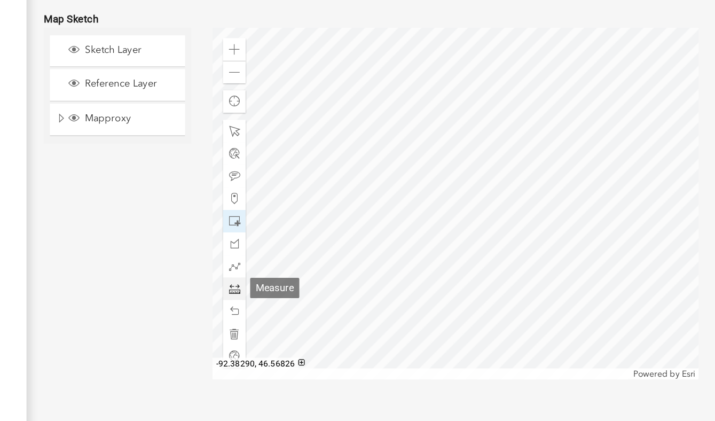
click at [351, 270] on span at bounding box center [350, 268] width 9 height 9
click at [540, 145] on div at bounding box center [517, 204] width 369 height 267
click at [542, 145] on div at bounding box center [517, 204] width 369 height 267
click at [518, 145] on div at bounding box center [517, 204] width 369 height 267
click at [513, 136] on div at bounding box center [517, 204] width 369 height 267
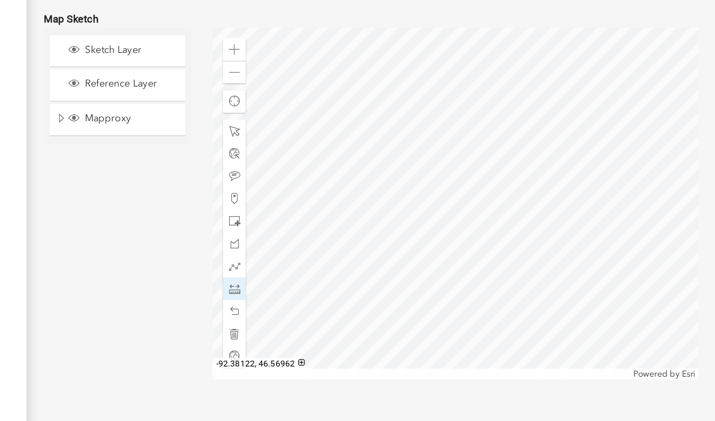
click at [513, 81] on div at bounding box center [517, 204] width 369 height 267
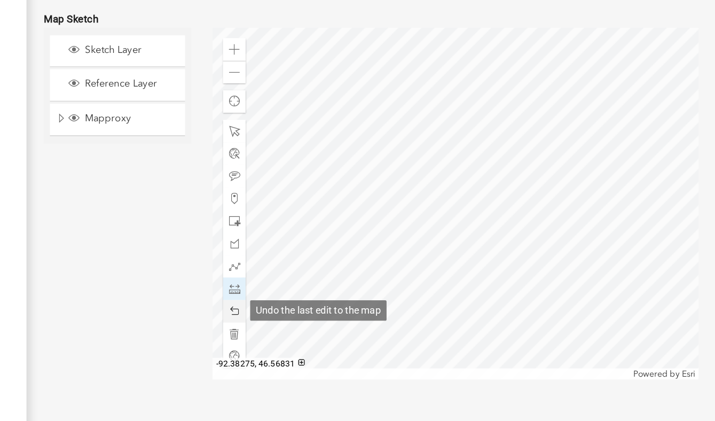
click at [348, 287] on span at bounding box center [350, 285] width 9 height 9
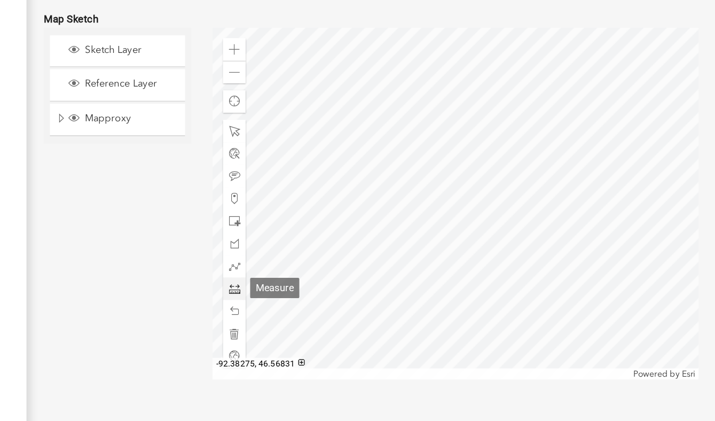
click at [352, 268] on span at bounding box center [350, 268] width 9 height 9
click at [518, 145] on div at bounding box center [517, 204] width 369 height 267
click at [542, 146] on div at bounding box center [517, 204] width 369 height 267
click at [514, 138] on div at bounding box center [517, 204] width 369 height 267
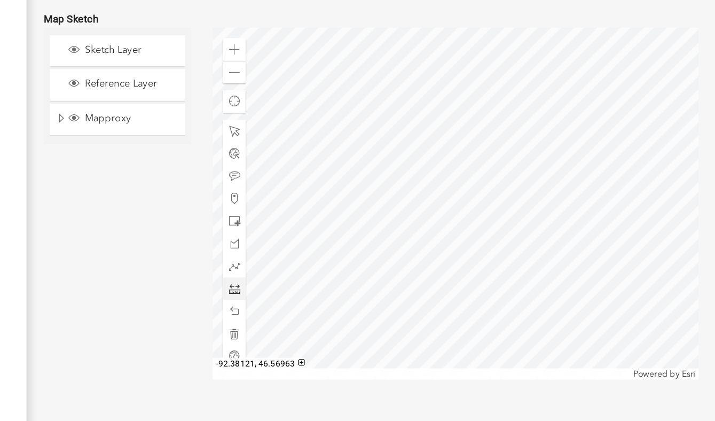
click at [514, 80] on div at bounding box center [517, 204] width 369 height 267
click at [508, 147] on div at bounding box center [517, 204] width 369 height 267
click at [409, 148] on div at bounding box center [517, 204] width 369 height 267
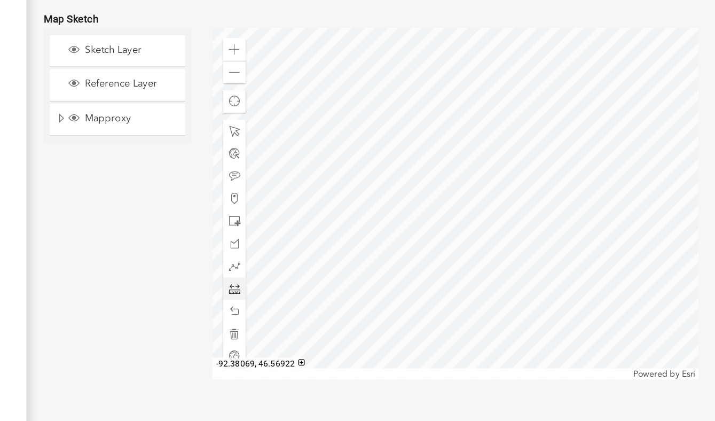
scroll to position [2165, 0]
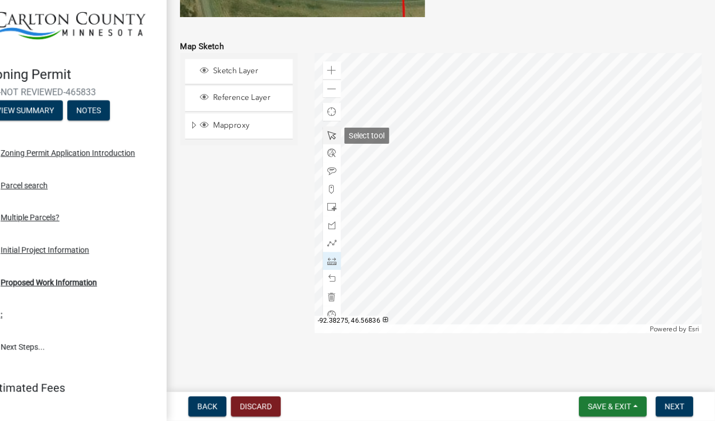
click at [352, 153] on span at bounding box center [350, 149] width 9 height 9
click at [465, 208] on div at bounding box center [517, 204] width 369 height 267
click at [350, 267] on span at bounding box center [350, 268] width 9 height 9
click at [504, 298] on div at bounding box center [517, 204] width 369 height 267
click at [506, 109] on div at bounding box center [517, 204] width 369 height 267
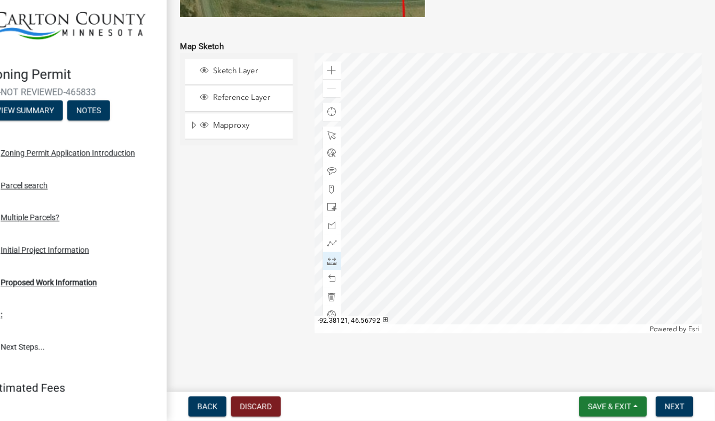
click at [507, 287] on div at bounding box center [517, 204] width 369 height 267
click at [507, 289] on div at bounding box center [517, 204] width 369 height 267
click at [511, 110] on div at bounding box center [517, 204] width 369 height 267
click at [512, 301] on div at bounding box center [517, 204] width 369 height 267
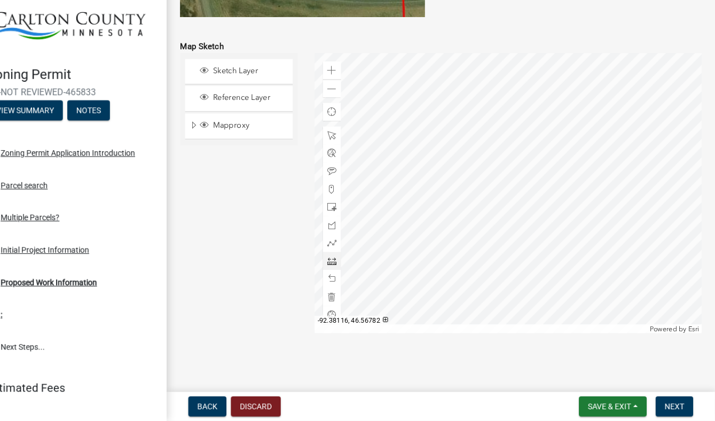
click at [512, 301] on div at bounding box center [517, 204] width 369 height 267
click at [353, 181] on span at bounding box center [350, 183] width 9 height 9
click at [551, 97] on div at bounding box center [517, 204] width 369 height 267
click at [354, 148] on span at bounding box center [350, 149] width 9 height 9
click at [565, 96] on div at bounding box center [517, 204] width 369 height 267
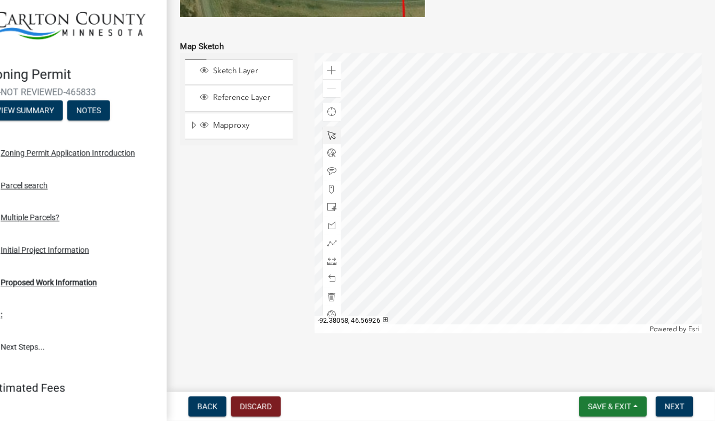
click at [570, 91] on div at bounding box center [517, 204] width 369 height 267
click at [574, 121] on div at bounding box center [517, 204] width 369 height 267
click at [586, 215] on div at bounding box center [517, 204] width 369 height 267
click at [582, 120] on div at bounding box center [517, 204] width 369 height 267
click at [547, 122] on div at bounding box center [517, 204] width 369 height 267
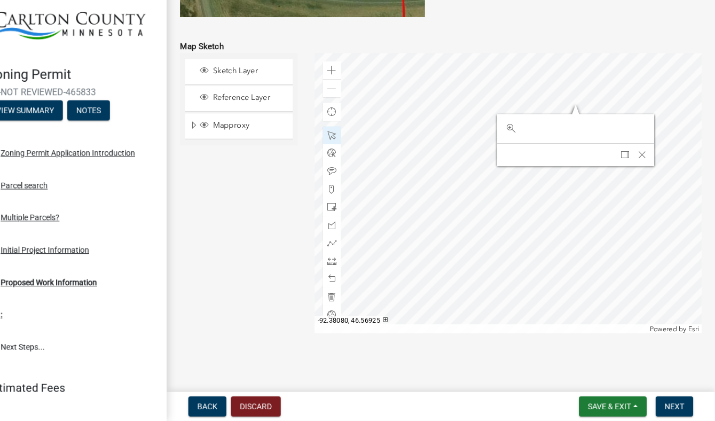
click at [547, 122] on div at bounding box center [517, 204] width 369 height 267
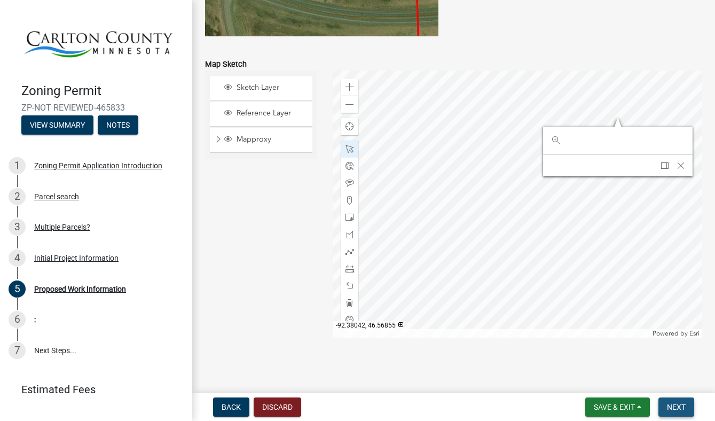
click at [676, 408] on span "Next" at bounding box center [676, 407] width 19 height 9
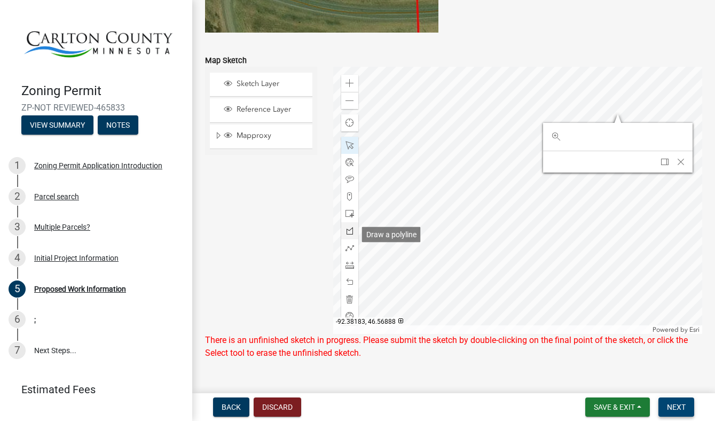
scroll to position [2191, 0]
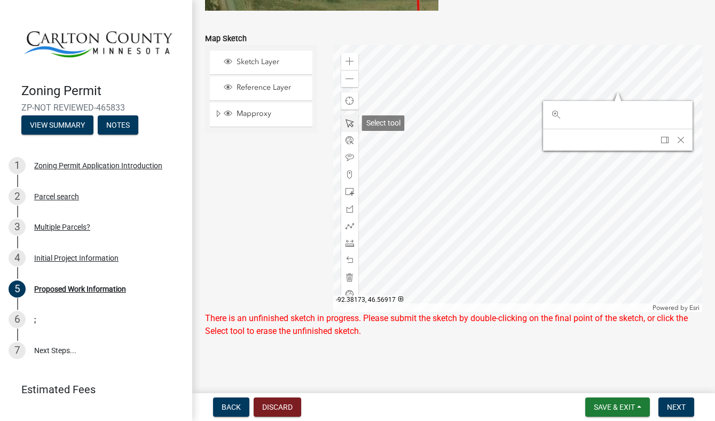
click at [351, 121] on span at bounding box center [350, 123] width 9 height 9
click at [453, 176] on div at bounding box center [517, 178] width 369 height 267
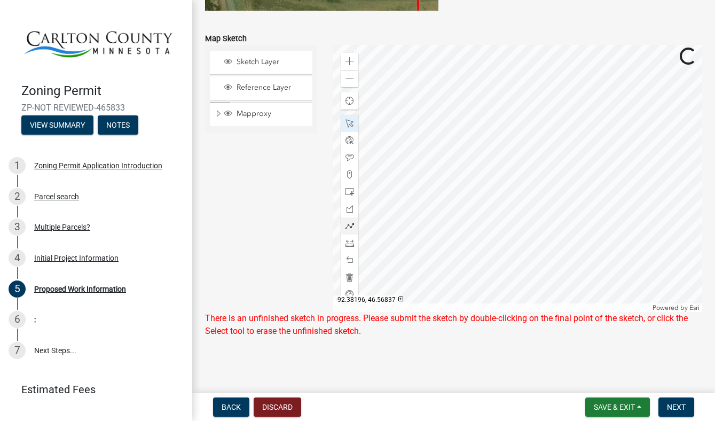
click at [399, 247] on div at bounding box center [517, 178] width 369 height 267
click at [353, 124] on span at bounding box center [350, 123] width 9 height 9
click at [418, 190] on div at bounding box center [517, 178] width 369 height 267
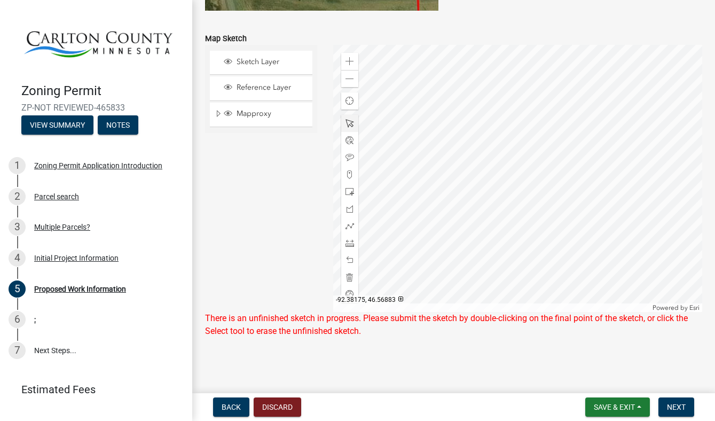
click at [418, 190] on div at bounding box center [517, 178] width 369 height 267
click at [675, 405] on span "Next" at bounding box center [676, 407] width 19 height 9
click at [218, 113] on span "Expand" at bounding box center [218, 114] width 9 height 10
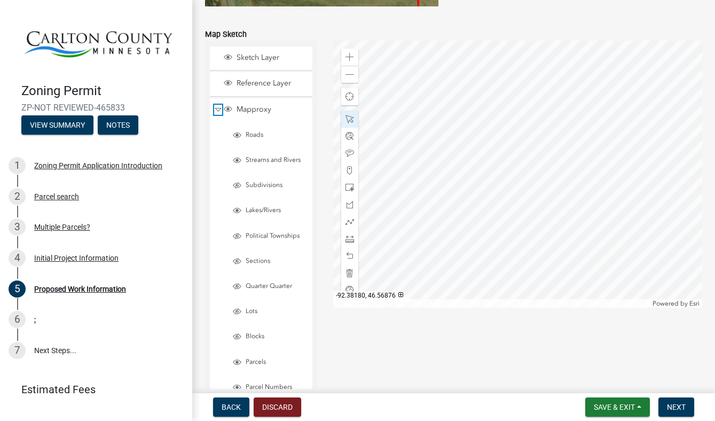
click at [218, 113] on span "Collapse" at bounding box center [218, 110] width 8 height 10
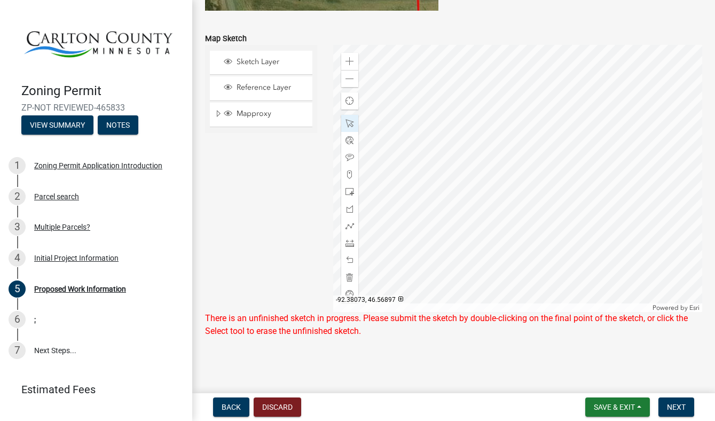
click at [628, 136] on div at bounding box center [517, 178] width 369 height 267
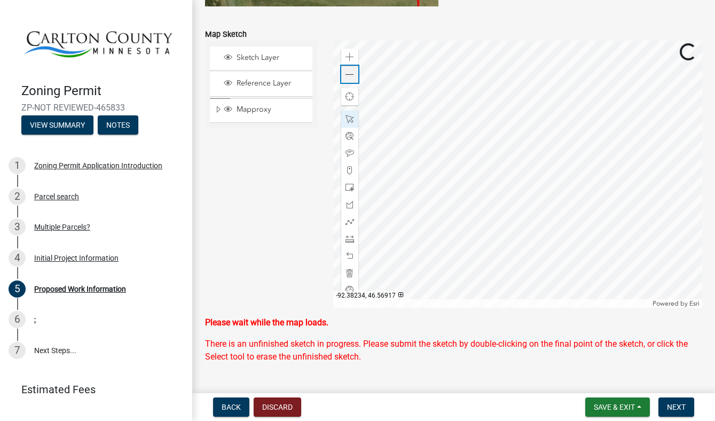
click at [345, 73] on div "Zoom out" at bounding box center [349, 74] width 17 height 17
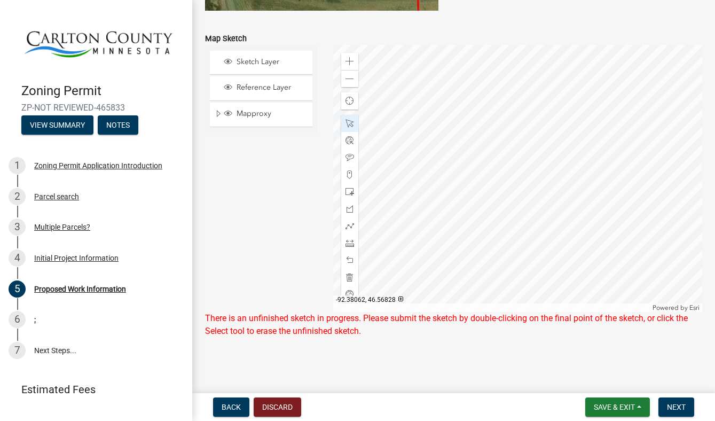
click at [593, 223] on div at bounding box center [517, 178] width 369 height 267
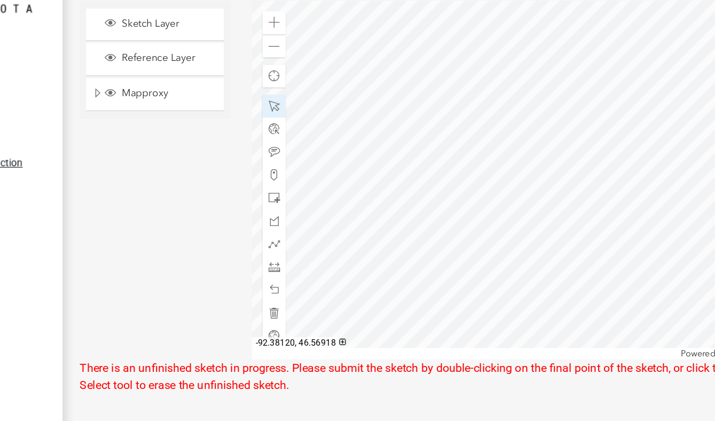
click at [540, 109] on div at bounding box center [517, 178] width 369 height 267
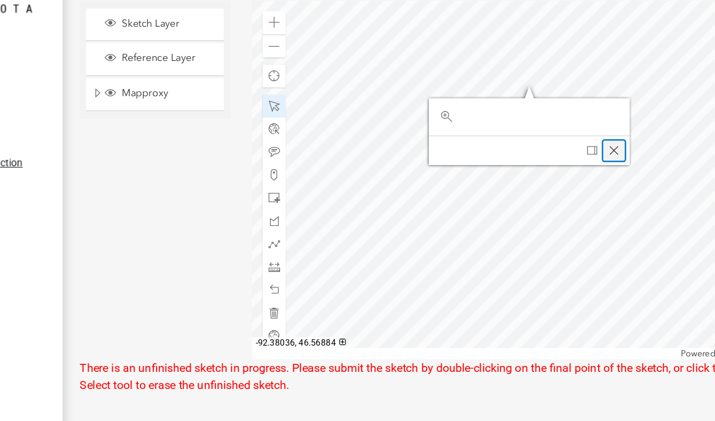
click at [603, 156] on span "Close" at bounding box center [603, 156] width 9 height 9
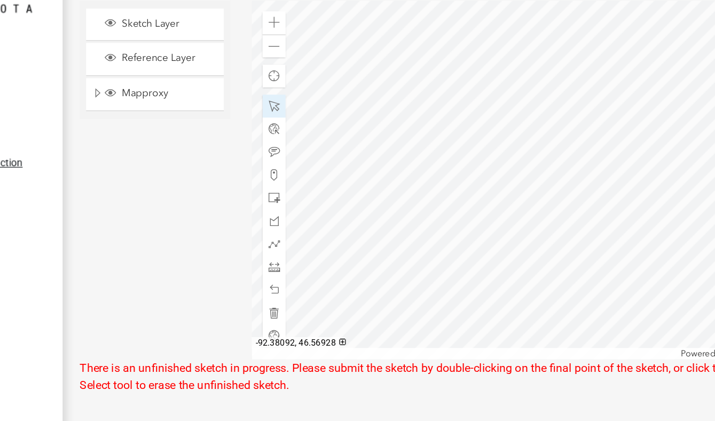
click at [542, 104] on div at bounding box center [517, 178] width 369 height 267
click at [513, 121] on div at bounding box center [517, 178] width 369 height 267
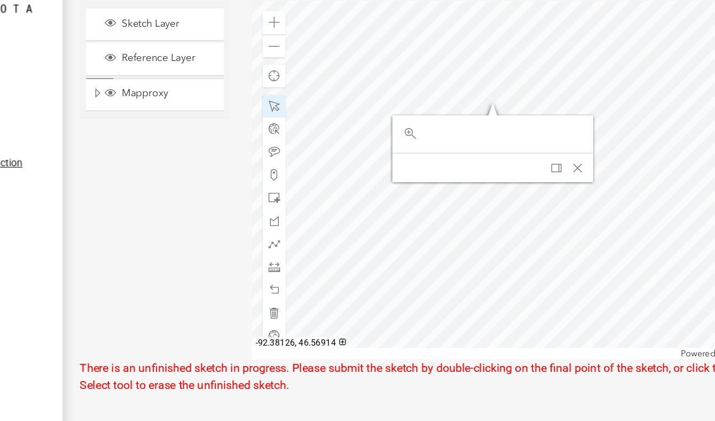
click at [513, 121] on div at bounding box center [517, 178] width 369 height 267
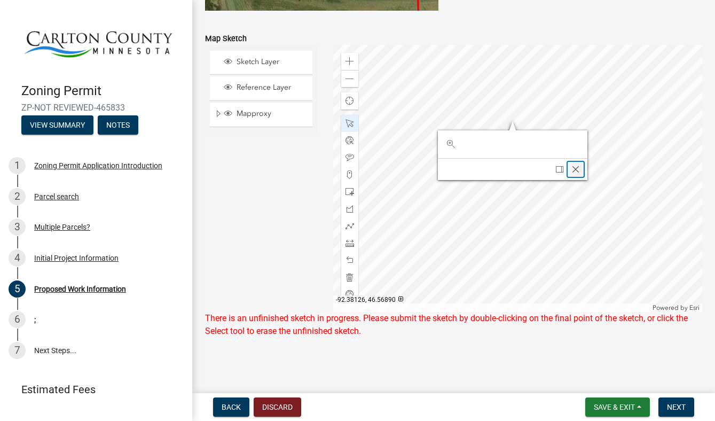
click at [575, 168] on span "Close" at bounding box center [576, 169] width 9 height 9
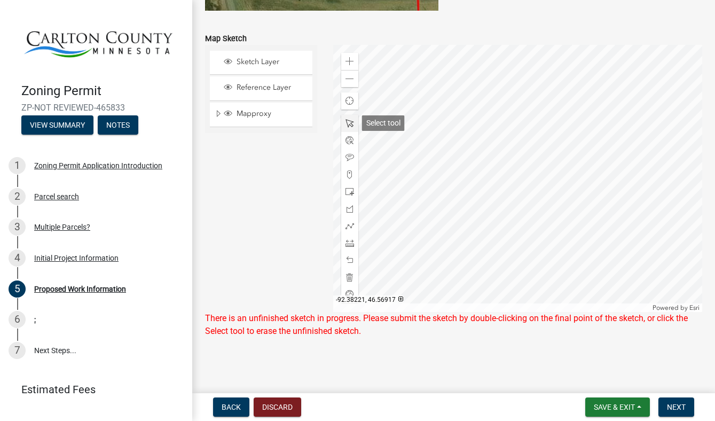
click at [349, 125] on span at bounding box center [350, 123] width 9 height 9
click at [263, 62] on span "Sketch Layer" at bounding box center [271, 62] width 75 height 10
click at [269, 87] on span "Reference Layer" at bounding box center [271, 88] width 75 height 10
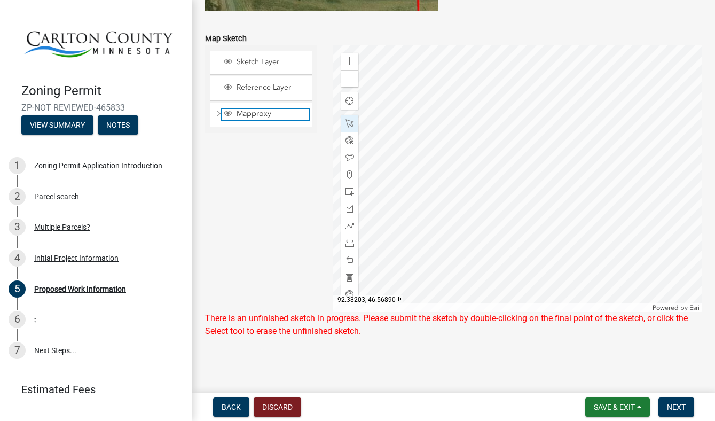
click at [273, 113] on span "Mapproxy" at bounding box center [271, 114] width 75 height 10
click at [216, 111] on span "Expand" at bounding box center [218, 114] width 9 height 10
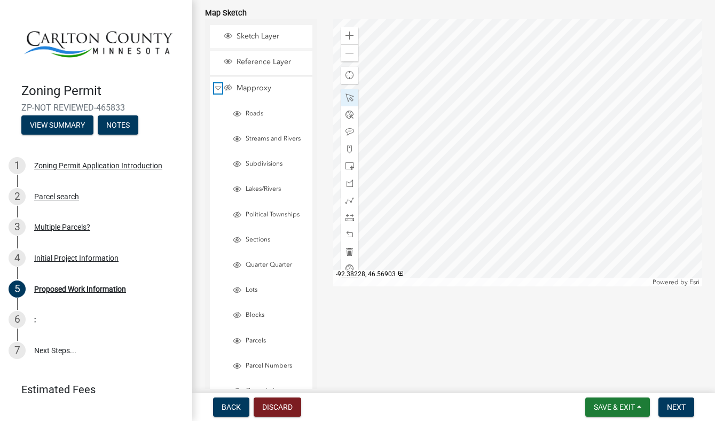
click at [220, 90] on span "Collapse" at bounding box center [218, 88] width 8 height 10
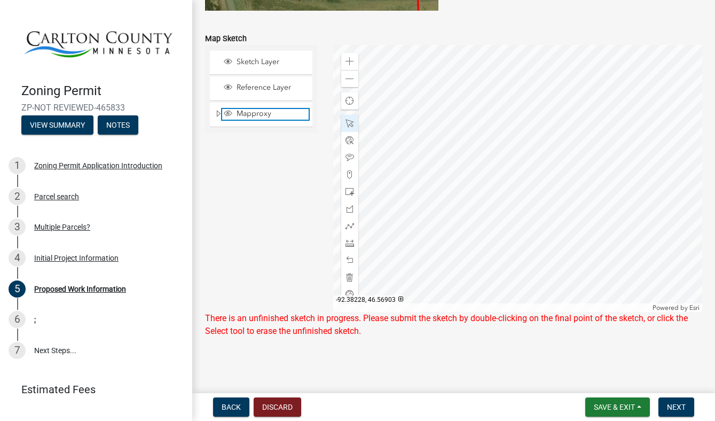
click at [231, 113] on span "Layer List" at bounding box center [228, 113] width 9 height 9
click at [451, 256] on div at bounding box center [517, 178] width 369 height 267
click at [670, 407] on span "Next" at bounding box center [676, 407] width 19 height 9
click at [353, 81] on span at bounding box center [350, 79] width 9 height 9
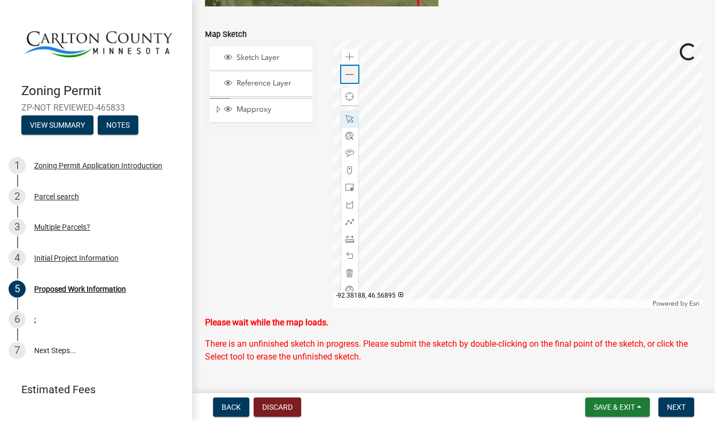
click at [353, 79] on span at bounding box center [350, 75] width 9 height 9
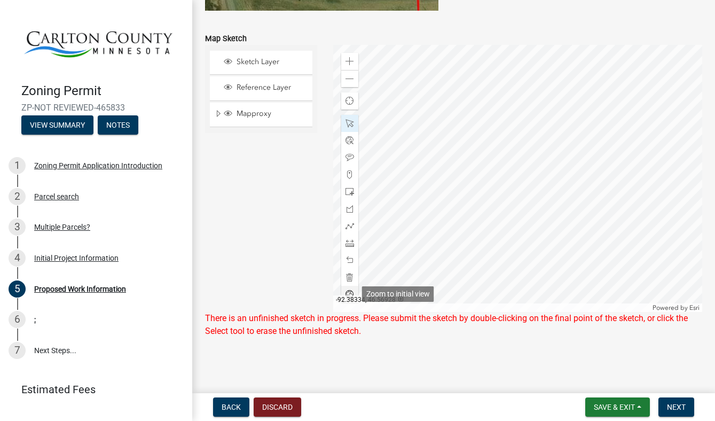
click at [352, 292] on span at bounding box center [350, 294] width 9 height 9
click at [669, 404] on span "Next" at bounding box center [676, 407] width 19 height 9
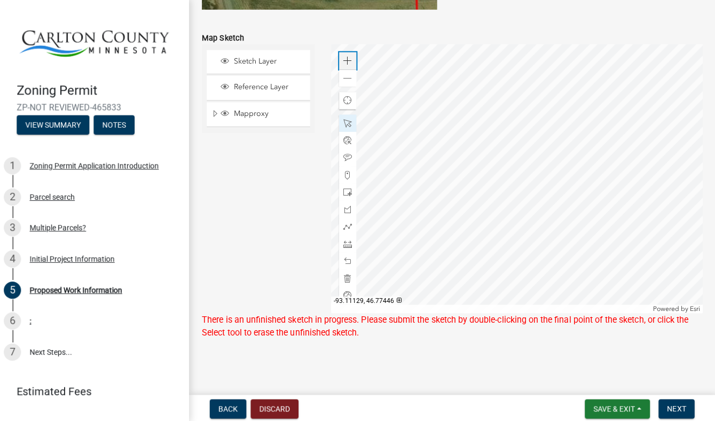
click at [350, 61] on span at bounding box center [350, 61] width 9 height 9
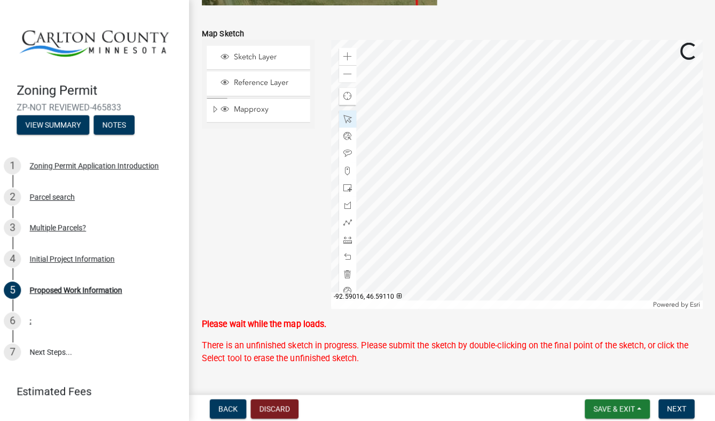
click at [450, 76] on div at bounding box center [517, 174] width 369 height 267
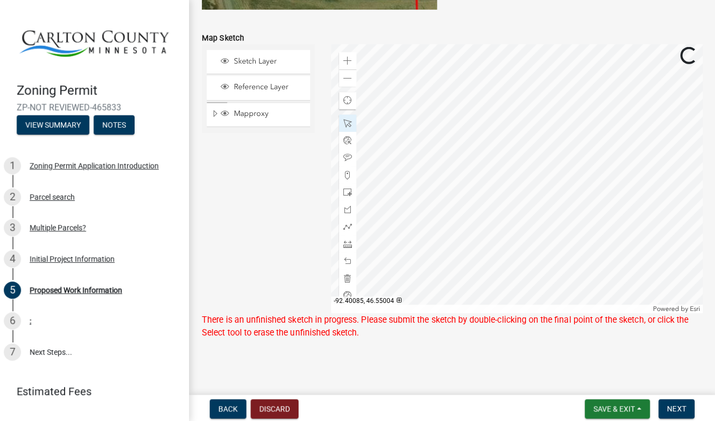
click at [560, 234] on div at bounding box center [517, 178] width 369 height 267
click at [589, 218] on div at bounding box center [517, 178] width 369 height 267
click at [562, 227] on div at bounding box center [517, 178] width 369 height 267
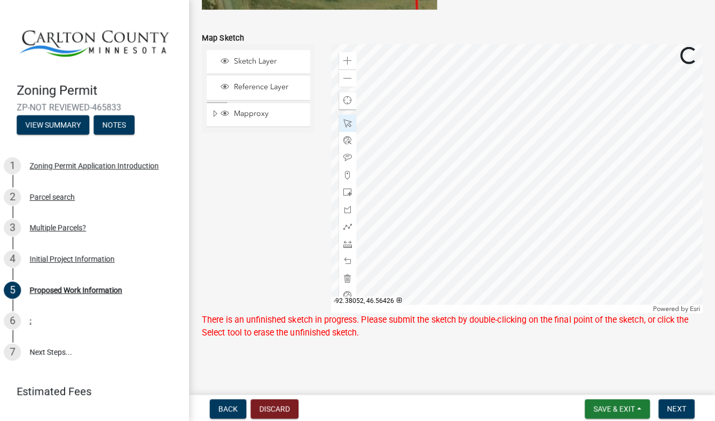
click at [560, 209] on div at bounding box center [517, 178] width 369 height 267
click at [560, 198] on div at bounding box center [517, 178] width 369 height 267
click at [566, 181] on div at bounding box center [517, 178] width 369 height 267
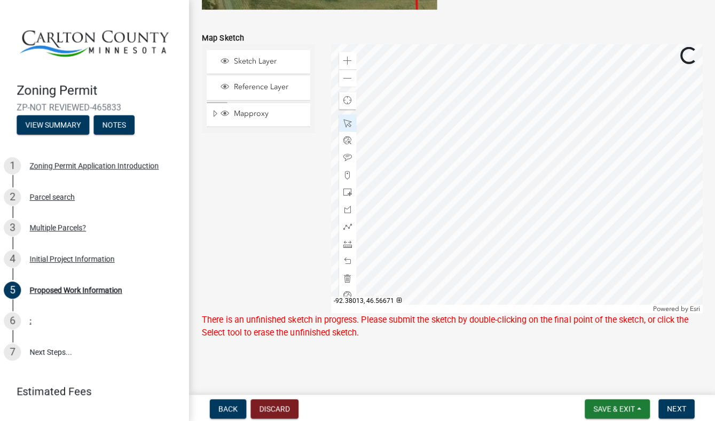
click at [566, 181] on div at bounding box center [517, 178] width 369 height 267
click at [578, 231] on div at bounding box center [517, 178] width 369 height 267
click at [587, 199] on div at bounding box center [517, 178] width 369 height 267
click at [582, 197] on div at bounding box center [517, 178] width 369 height 267
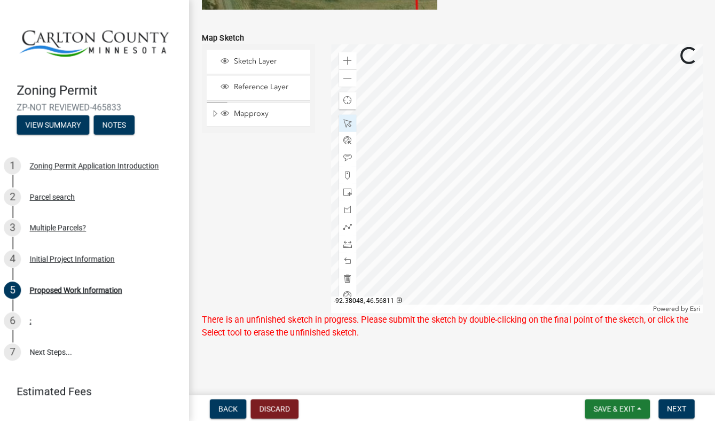
click at [582, 197] on div at bounding box center [517, 178] width 369 height 267
click at [616, 203] on div at bounding box center [517, 178] width 369 height 267
click at [585, 100] on div at bounding box center [517, 178] width 369 height 267
click at [649, 153] on div "Close" at bounding box center [648, 148] width 16 height 15
click at [605, 96] on div at bounding box center [517, 178] width 369 height 267
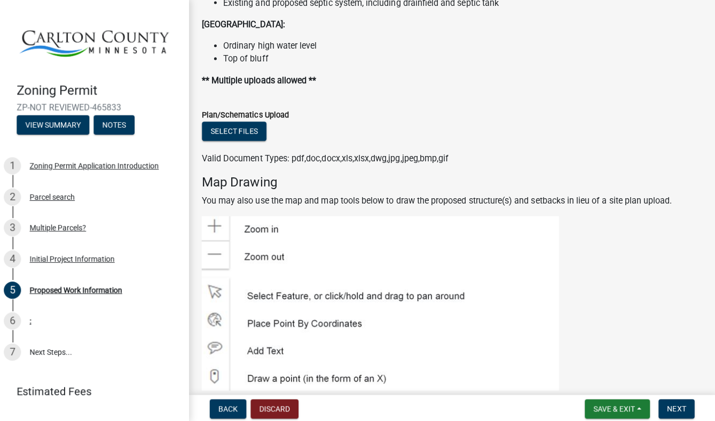
scroll to position [1280, 0]
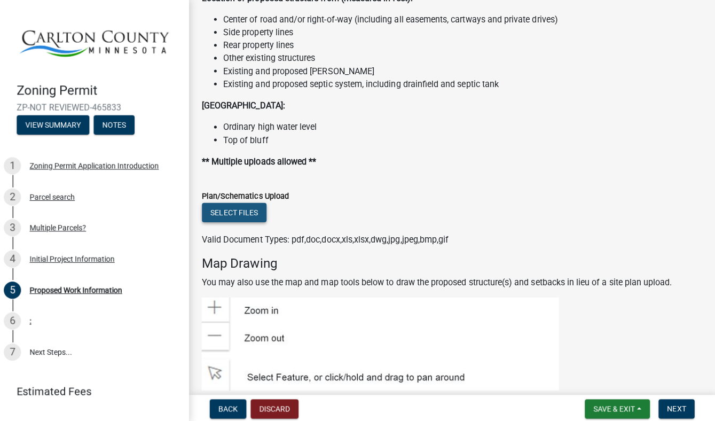
click at [232, 214] on button "Select files" at bounding box center [237, 211] width 64 height 19
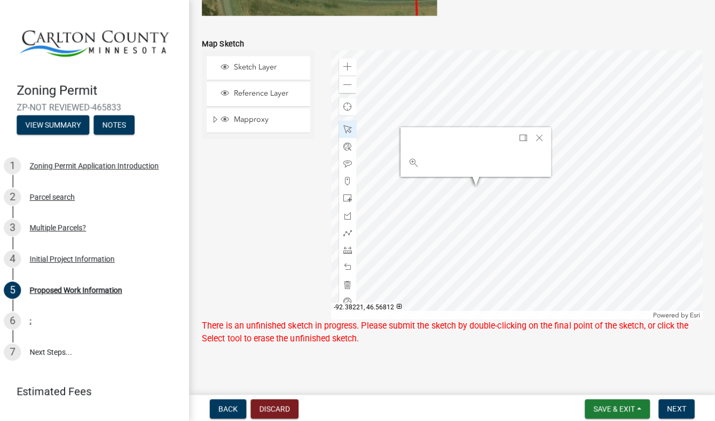
scroll to position [2230, 0]
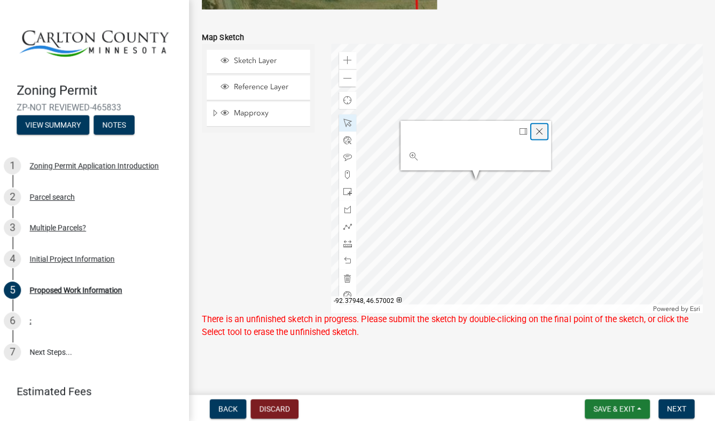
click at [536, 124] on div "Close" at bounding box center [540, 131] width 16 height 15
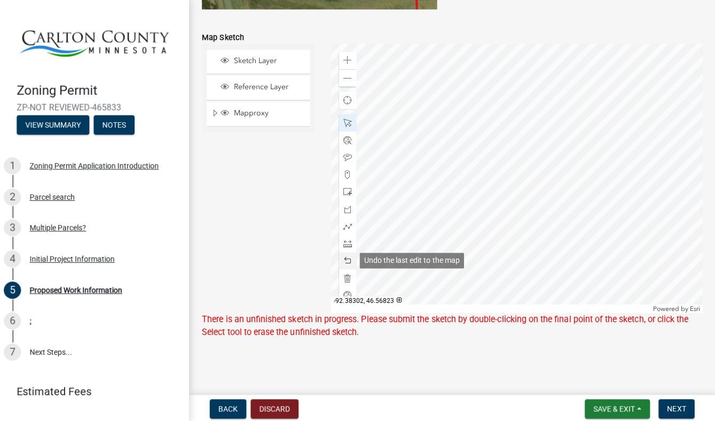
click at [347, 261] on span at bounding box center [350, 260] width 9 height 9
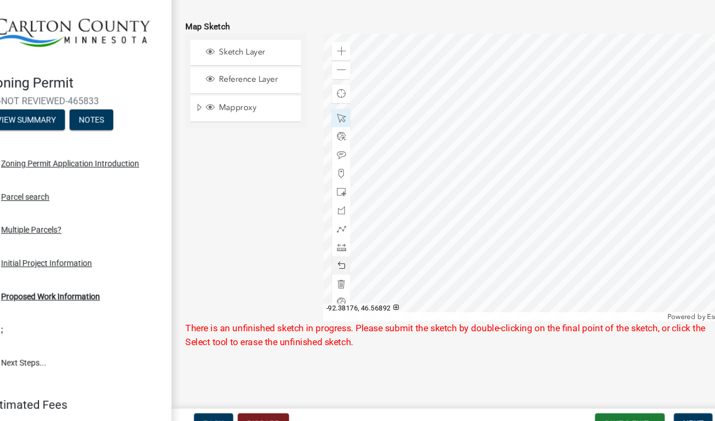
click at [410, 208] on div at bounding box center [517, 178] width 369 height 267
click at [350, 155] on span at bounding box center [350, 157] width 9 height 9
click at [412, 169] on div at bounding box center [517, 178] width 369 height 267
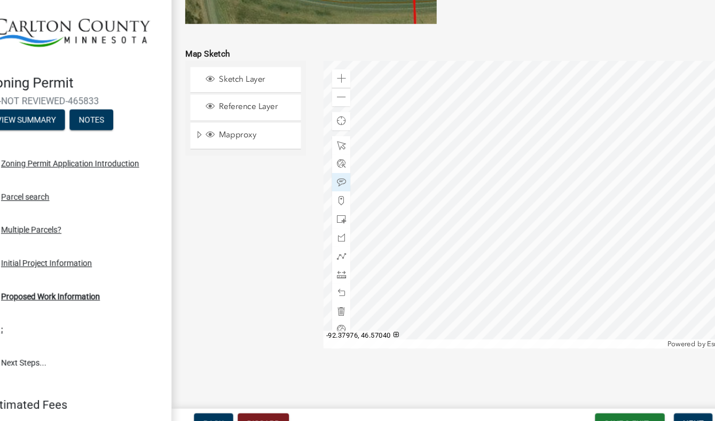
scroll to position [2204, 0]
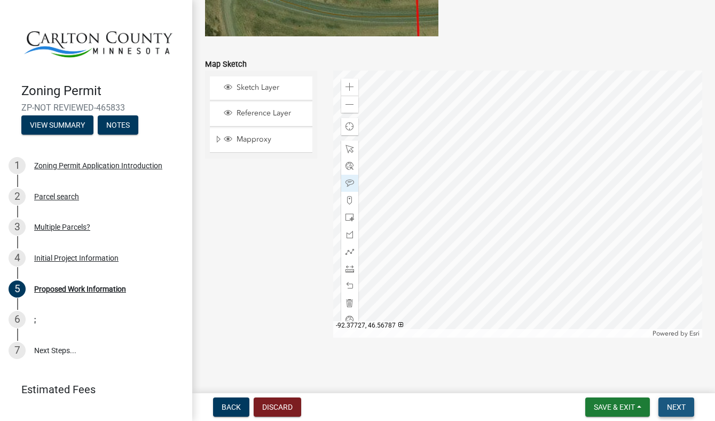
click at [674, 406] on span "Next" at bounding box center [676, 407] width 19 height 9
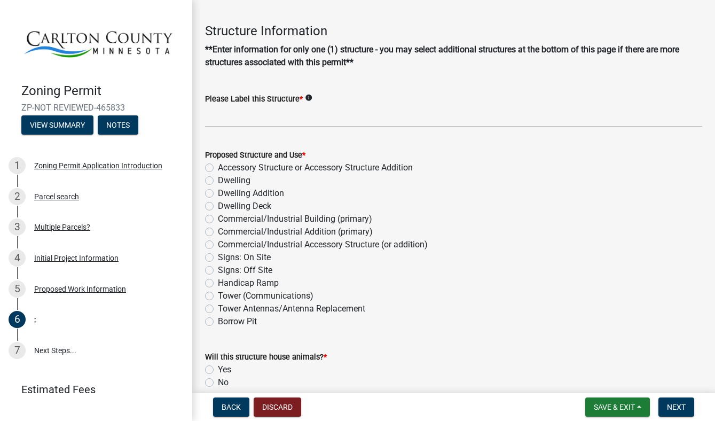
scroll to position [38, 0]
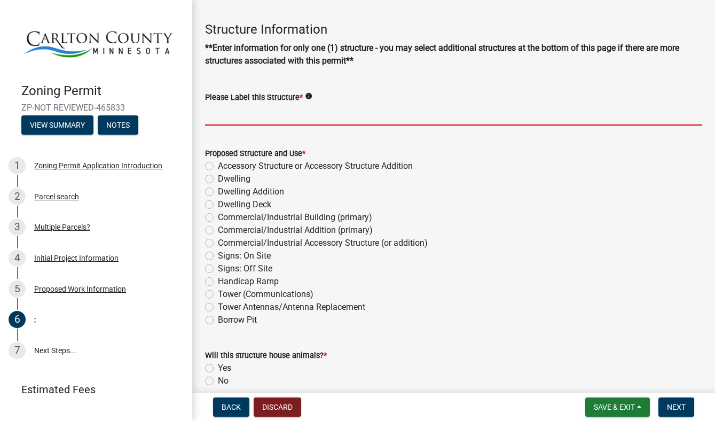
click at [353, 116] on input "Please Label this Structure *" at bounding box center [453, 115] width 497 height 22
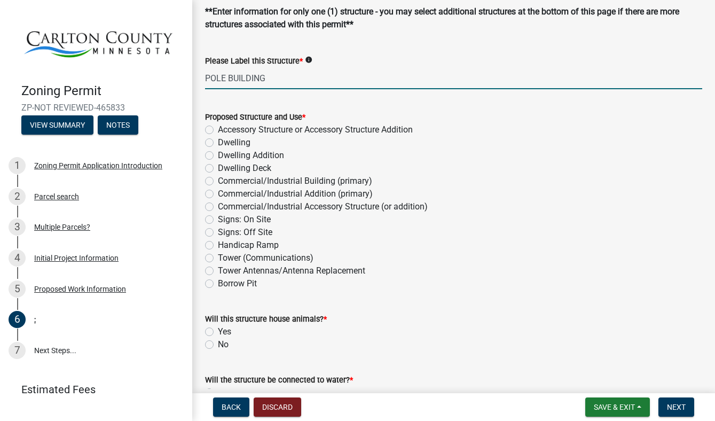
scroll to position [79, 0]
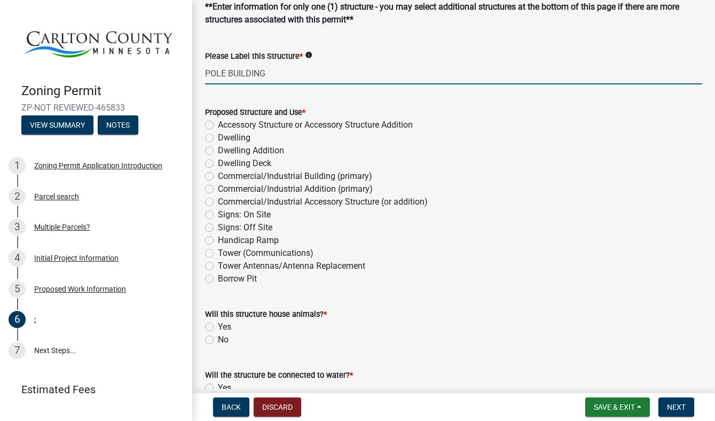
type input "POLE BUILDING"
click at [218, 123] on label "Accessory Structure or Accessory Structure Addition" at bounding box center [315, 125] width 195 height 13
click at [218, 123] on input "Accessory Structure or Accessory Structure Addition" at bounding box center [221, 122] width 7 height 7
radio input "true"
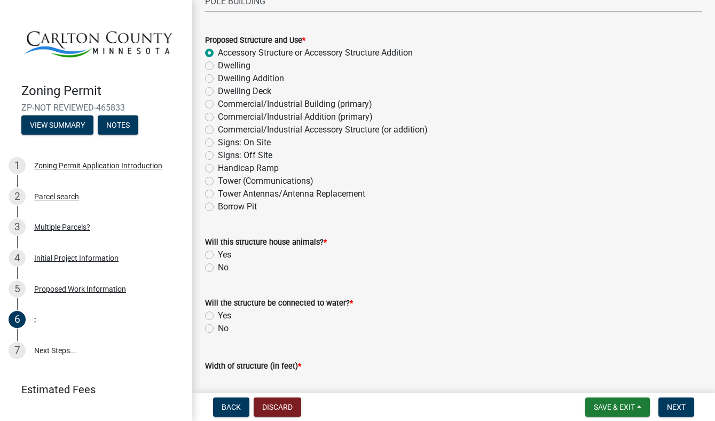
scroll to position [155, 0]
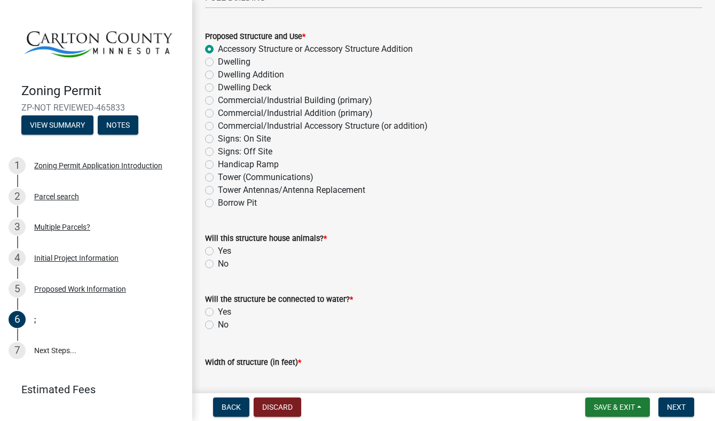
click at [218, 262] on label "No" at bounding box center [223, 263] width 11 height 13
click at [218, 262] on input "No" at bounding box center [221, 260] width 7 height 7
radio input "true"
click at [218, 262] on label "No" at bounding box center [223, 263] width 11 height 13
click at [218, 262] on input "No" at bounding box center [221, 260] width 7 height 7
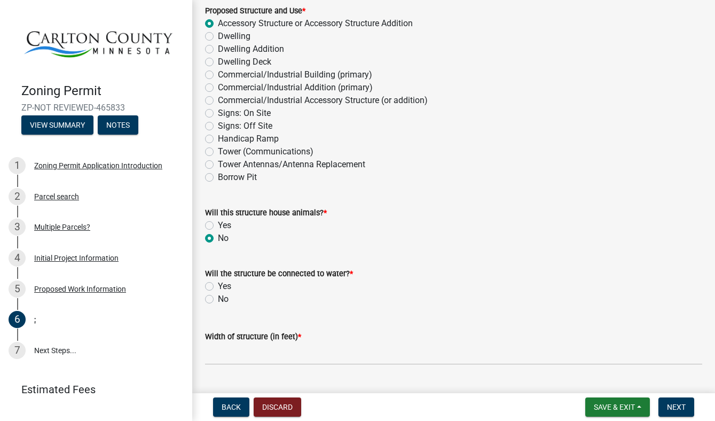
scroll to position [198, 0]
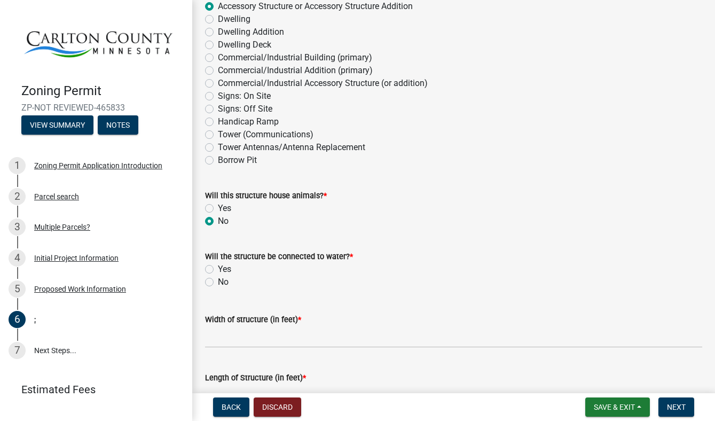
click at [218, 281] on label "No" at bounding box center [223, 282] width 11 height 13
click at [218, 281] on input "No" at bounding box center [221, 279] width 7 height 7
radio input "true"
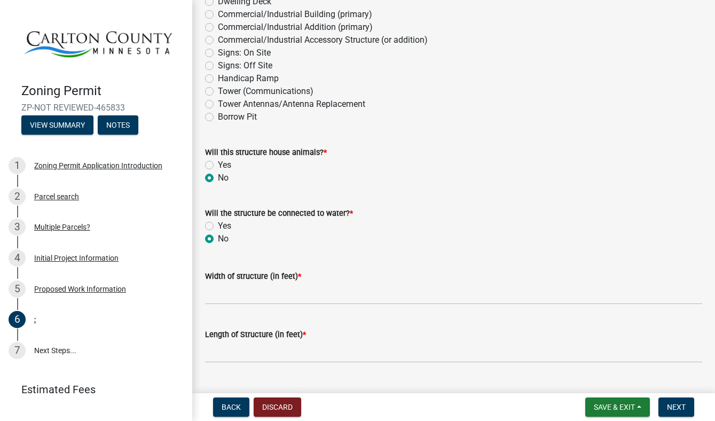
scroll to position [241, 0]
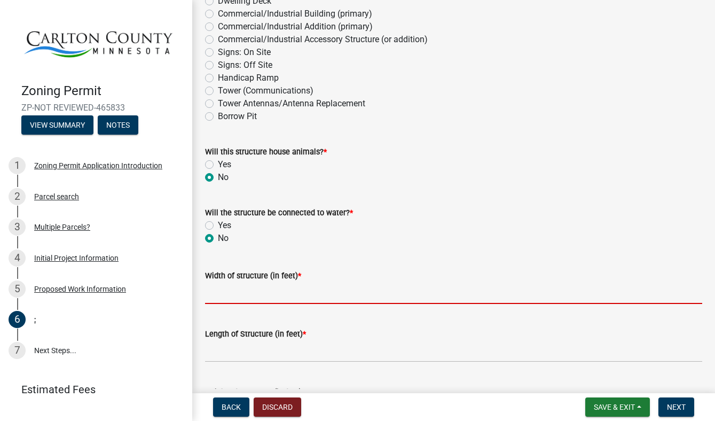
click at [275, 299] on input "Width of structure (in feet) *" at bounding box center [453, 293] width 497 height 22
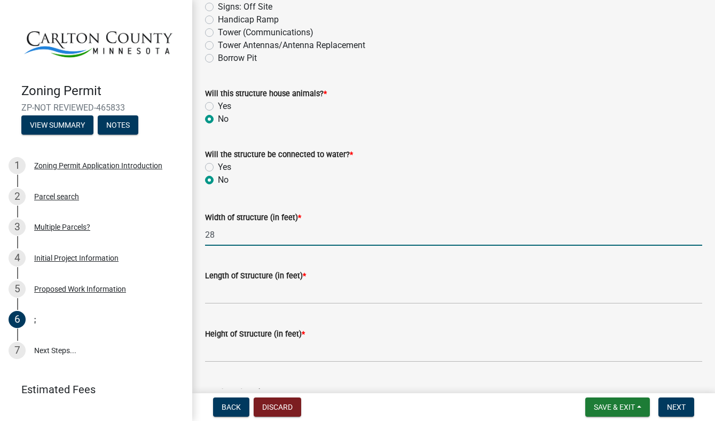
scroll to position [300, 0]
type input "28"
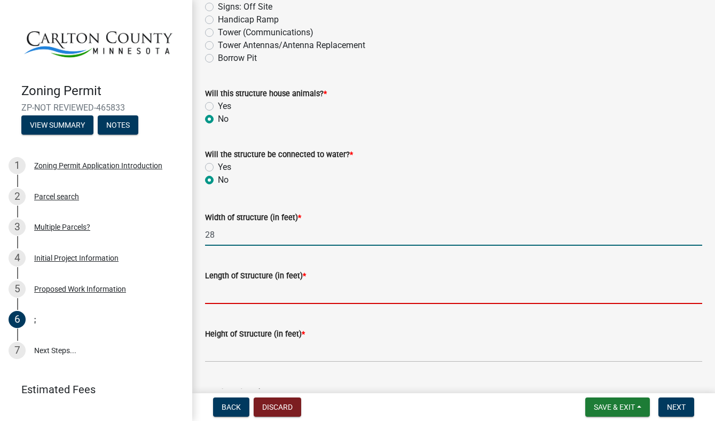
click at [259, 288] on input "Length of Structure (in feet) *" at bounding box center [453, 293] width 497 height 22
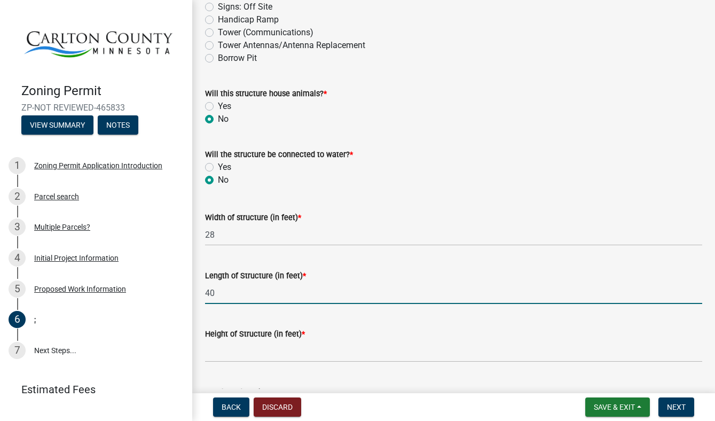
type input "40"
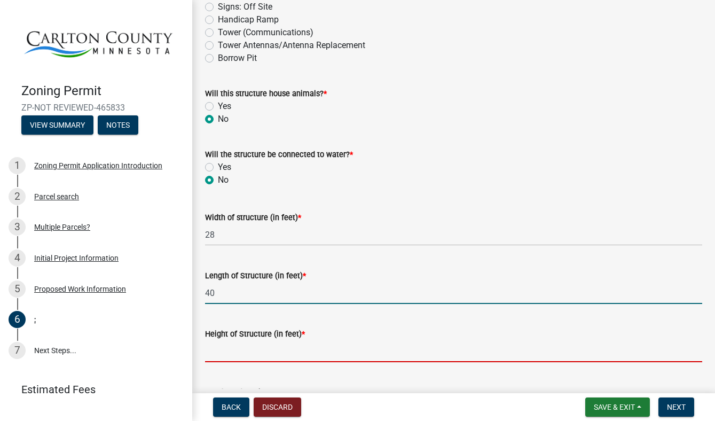
click at [263, 355] on input "Height of Structure (in feet) *" at bounding box center [453, 351] width 497 height 22
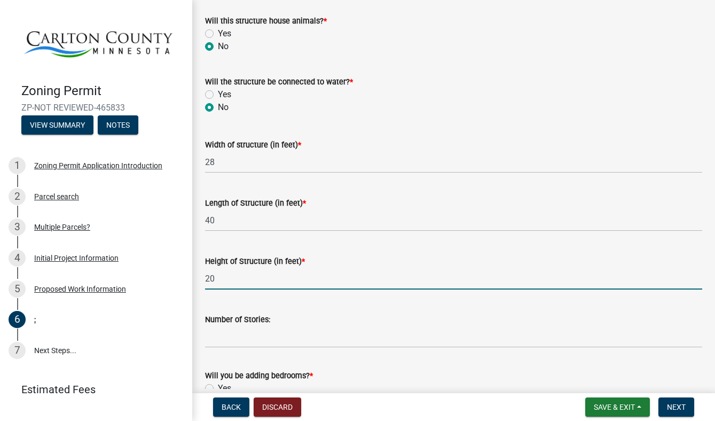
scroll to position [375, 0]
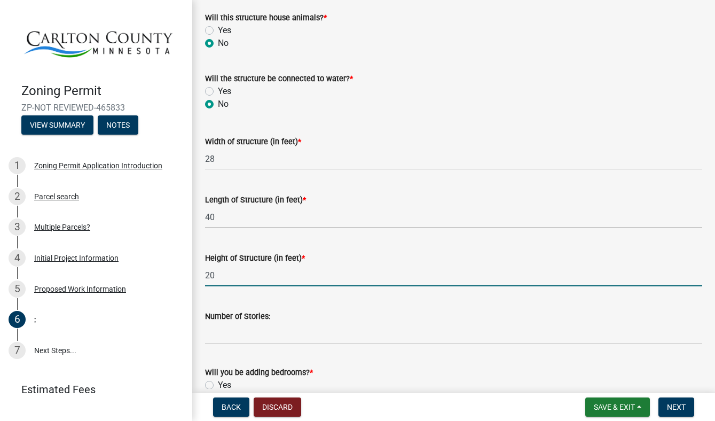
type input "20"
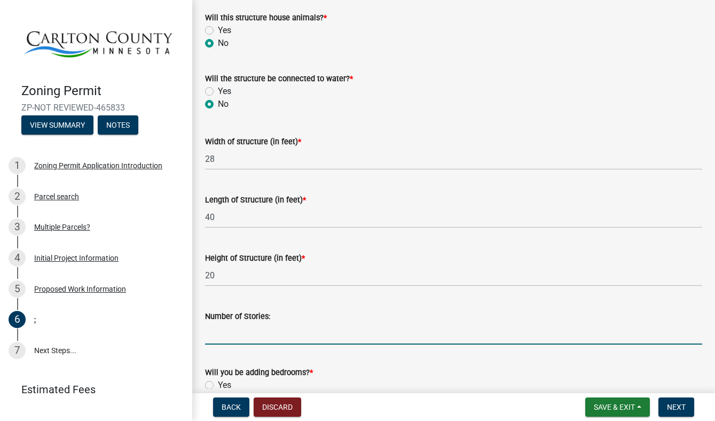
click at [259, 337] on input "Number of Stories:" at bounding box center [453, 334] width 497 height 22
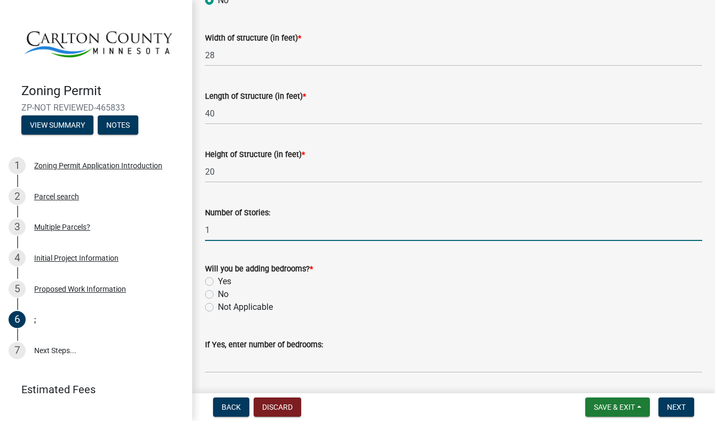
scroll to position [490, 0]
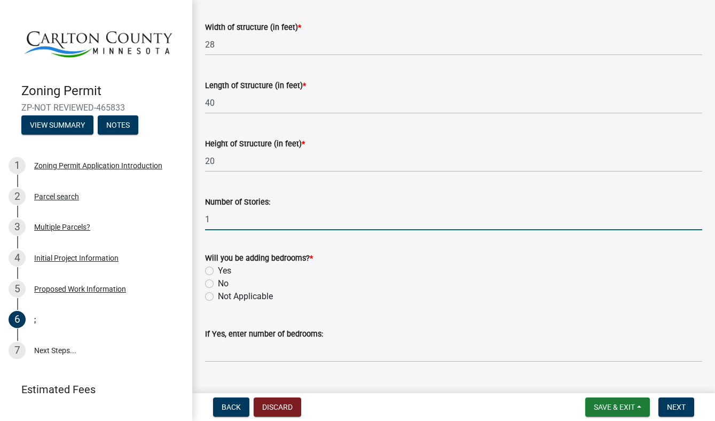
type input "1"
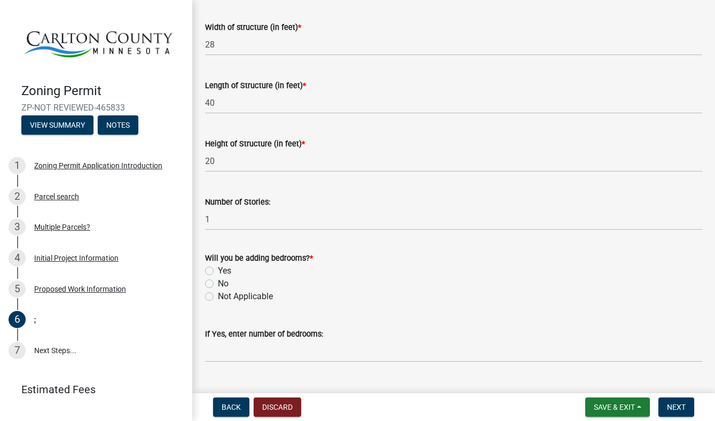
click at [218, 283] on label "No" at bounding box center [223, 283] width 11 height 13
click at [218, 283] on input "No" at bounding box center [221, 280] width 7 height 7
radio input "true"
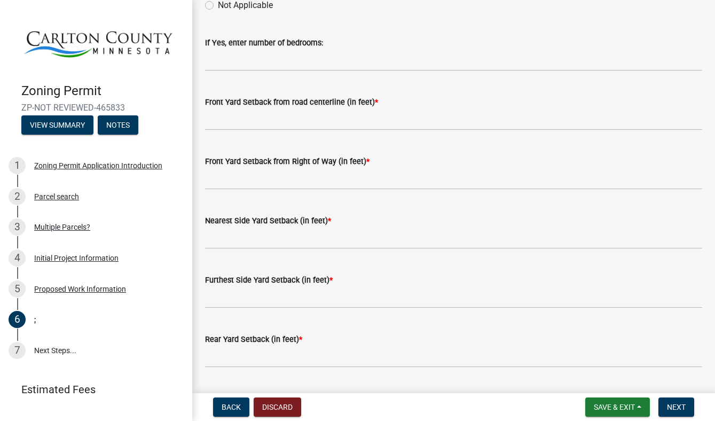
scroll to position [801, 0]
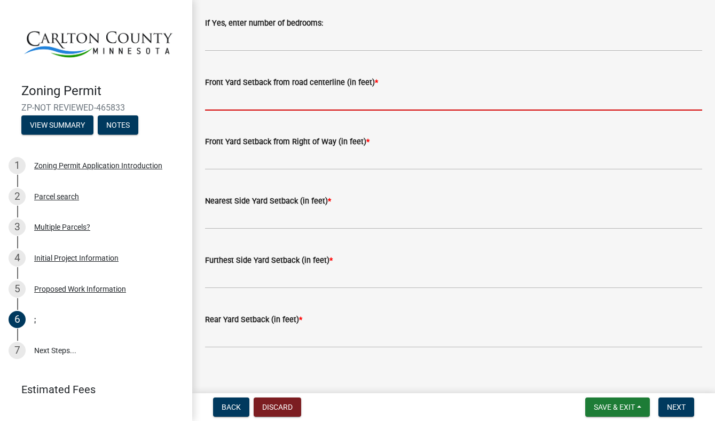
click at [276, 104] on input "text" at bounding box center [453, 100] width 497 height 22
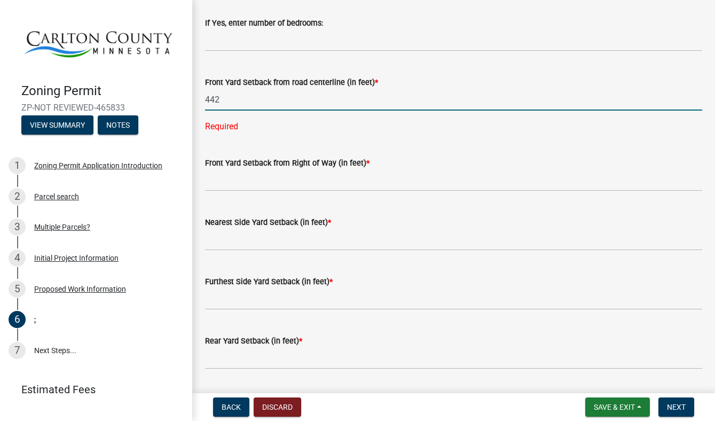
type input "442"
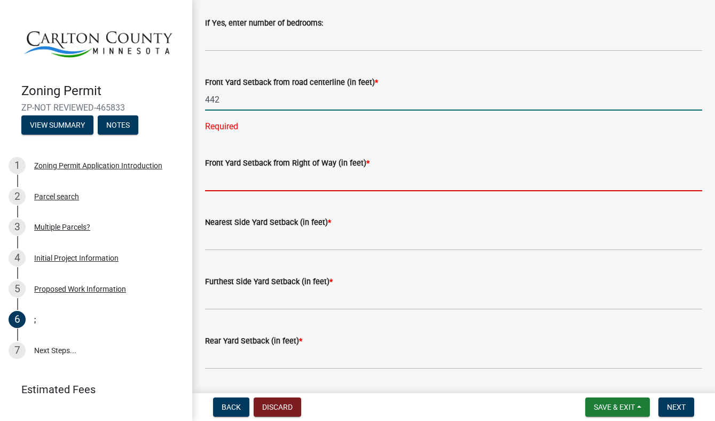
click at [293, 179] on input "text" at bounding box center [453, 180] width 497 height 22
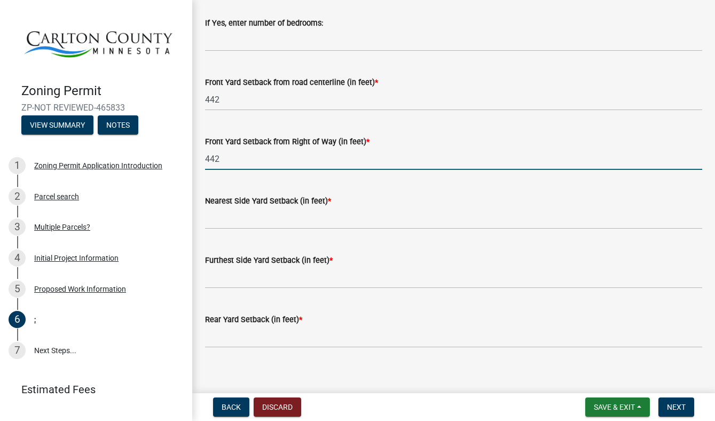
click at [250, 163] on input "442" at bounding box center [453, 159] width 497 height 22
type input "442"
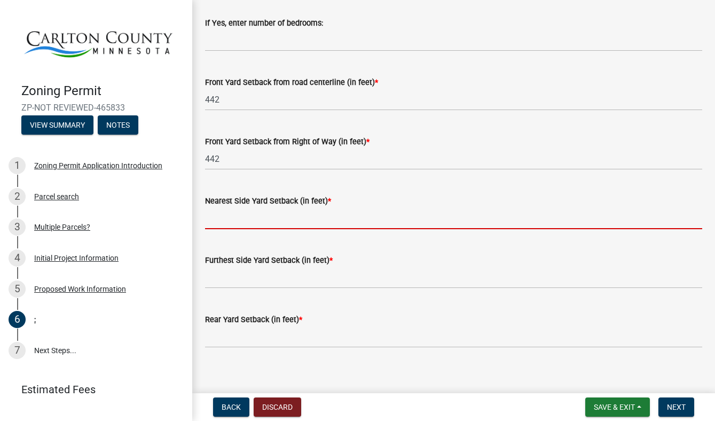
click at [248, 223] on input "text" at bounding box center [453, 218] width 497 height 22
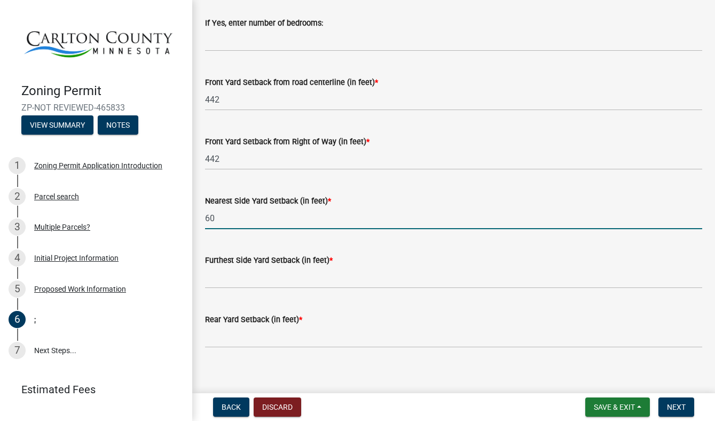
type input "60"
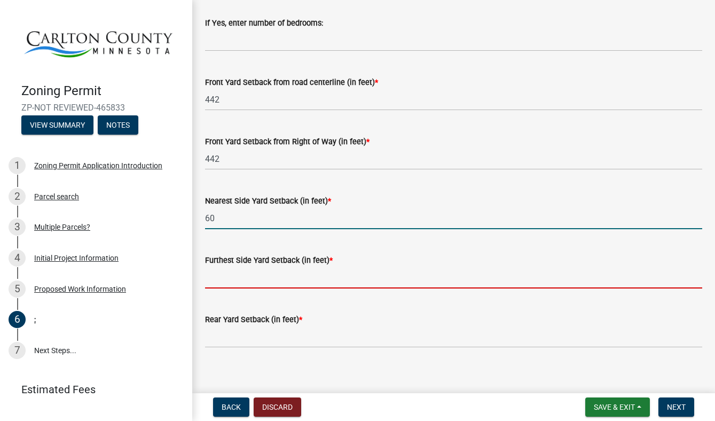
click at [240, 283] on input "text" at bounding box center [453, 278] width 497 height 22
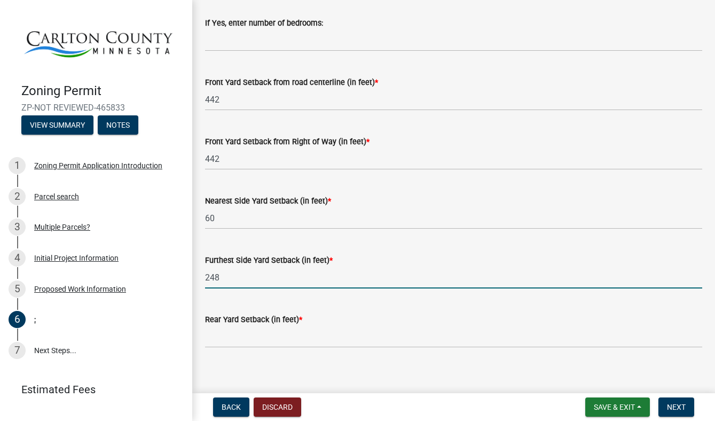
type input "248"
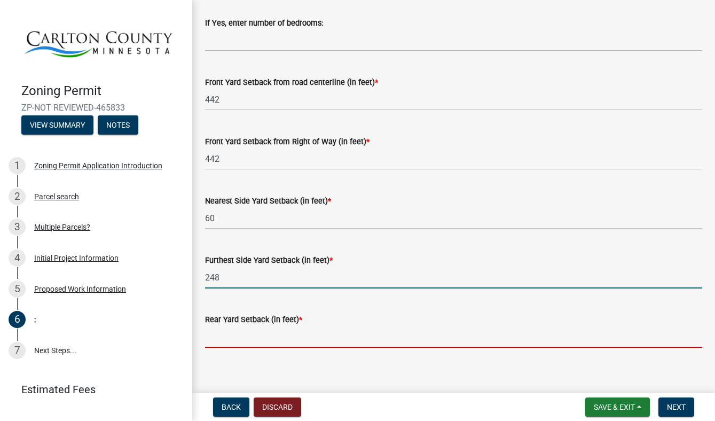
click at [248, 343] on input "text" at bounding box center [453, 337] width 497 height 22
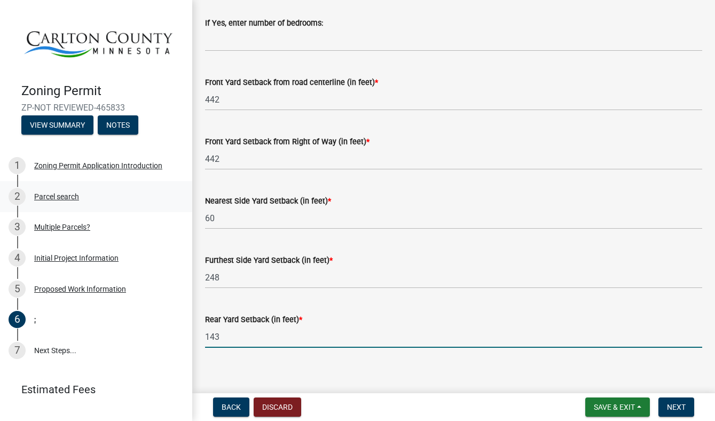
type input "143"
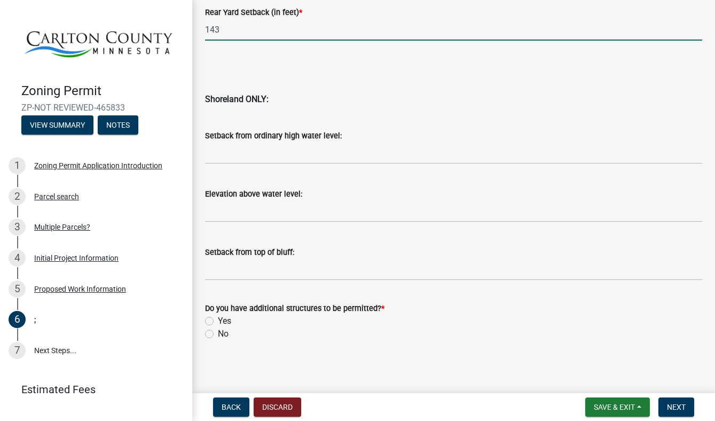
scroll to position [1110, 0]
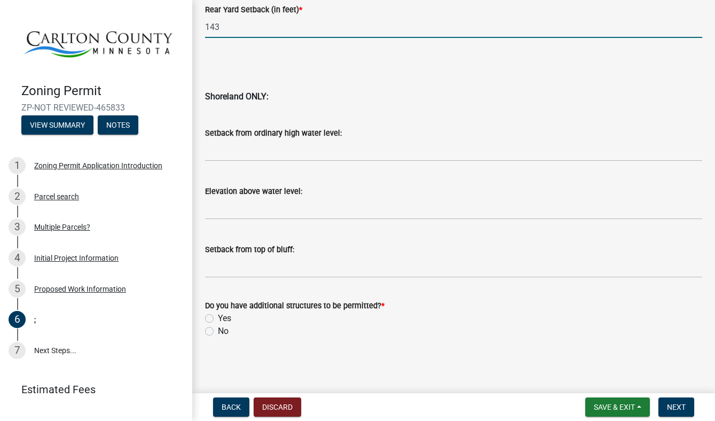
click at [218, 333] on label "No" at bounding box center [223, 331] width 11 height 13
click at [218, 332] on input "No" at bounding box center [221, 328] width 7 height 7
radio input "true"
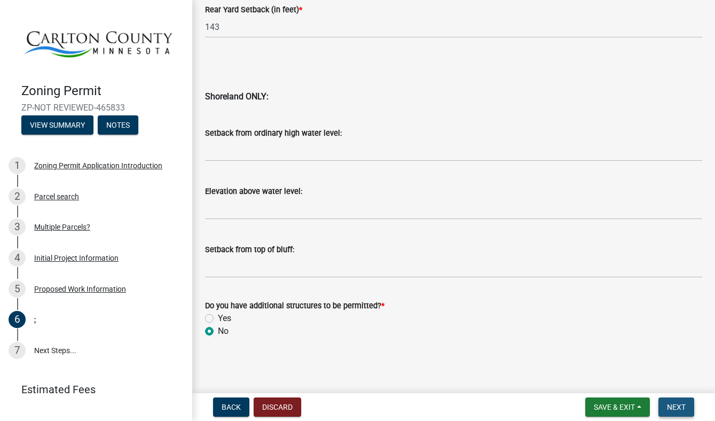
click at [683, 405] on span "Next" at bounding box center [676, 407] width 19 height 9
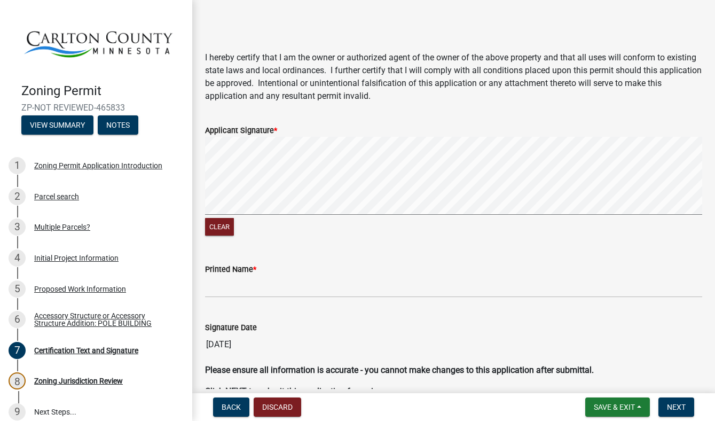
scroll to position [100, 0]
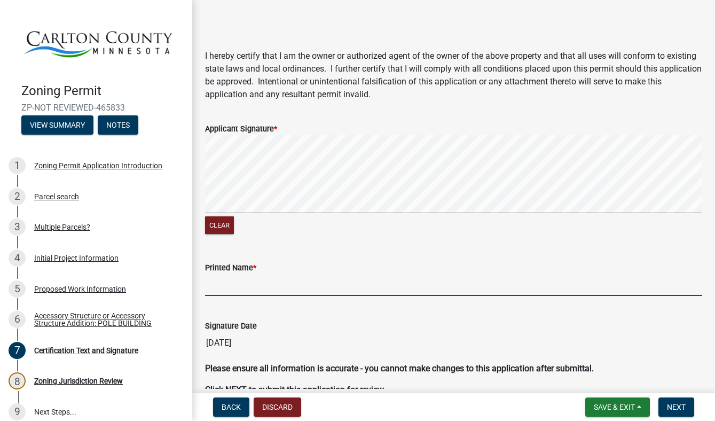
click at [255, 290] on input "Printed Name *" at bounding box center [453, 285] width 497 height 22
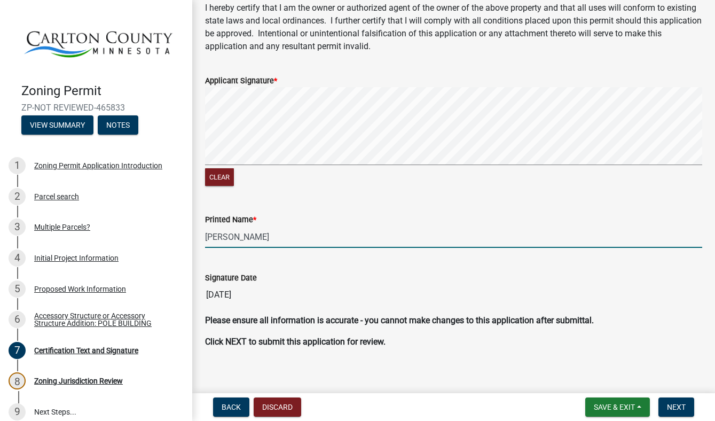
scroll to position [158, 0]
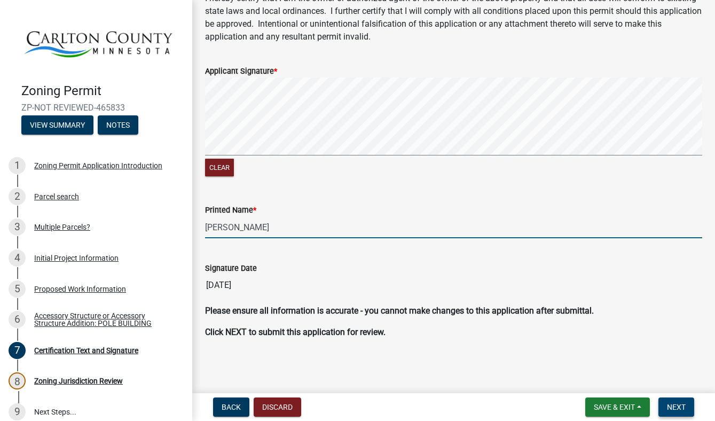
type input "[PERSON_NAME]"
click at [667, 405] on span "Next" at bounding box center [676, 407] width 19 height 9
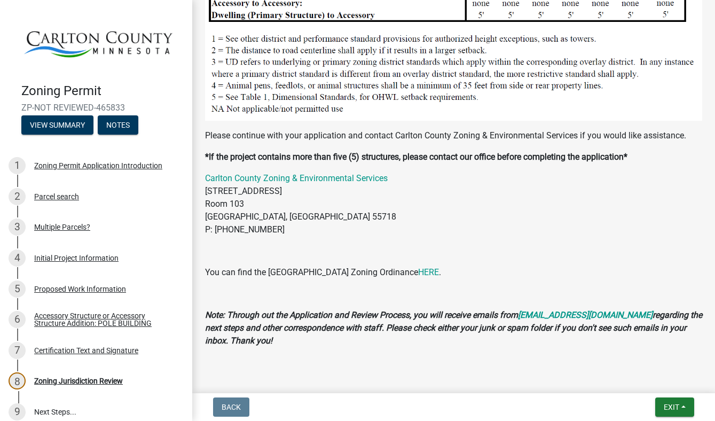
scroll to position [1165, 0]
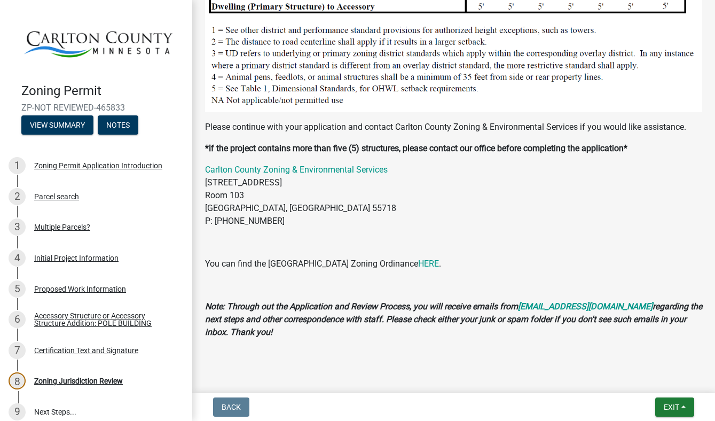
click at [379, 347] on div at bounding box center [453, 353] width 497 height 13
click at [669, 406] on span "Exit" at bounding box center [671, 407] width 15 height 9
click at [643, 354] on button "Save" at bounding box center [651, 354] width 85 height 26
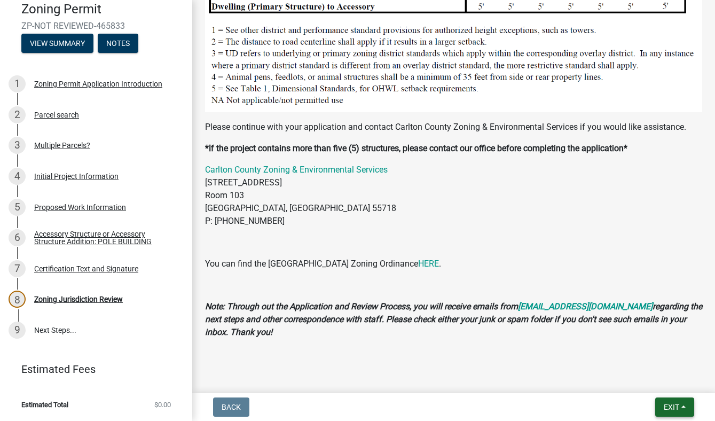
click at [671, 410] on span "Exit" at bounding box center [671, 407] width 15 height 9
click at [650, 384] on button "Save & Exit" at bounding box center [651, 379] width 85 height 26
